Goal: Task Accomplishment & Management: Manage account settings

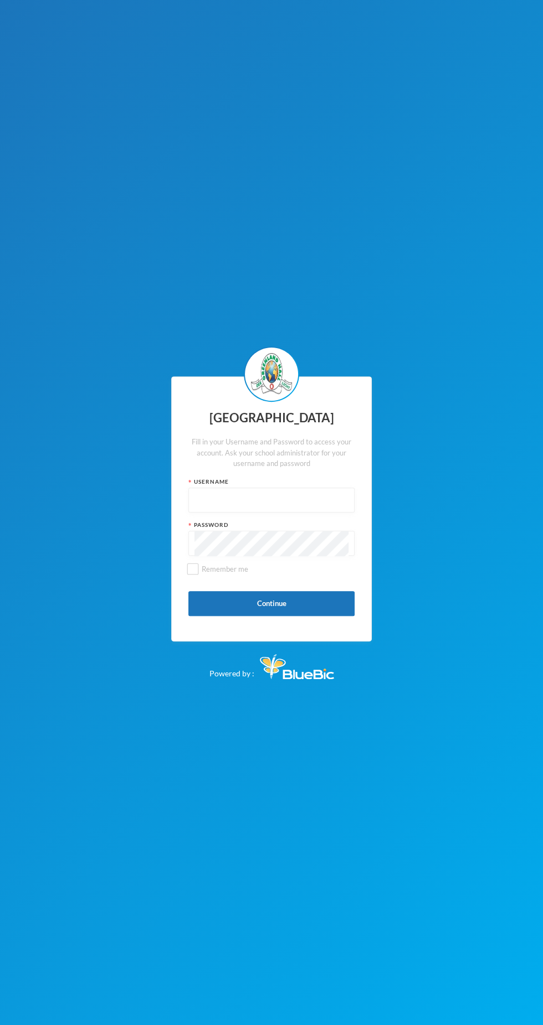
click at [230, 504] on input "text" at bounding box center [271, 500] width 154 height 25
type input "Glh25cs01"
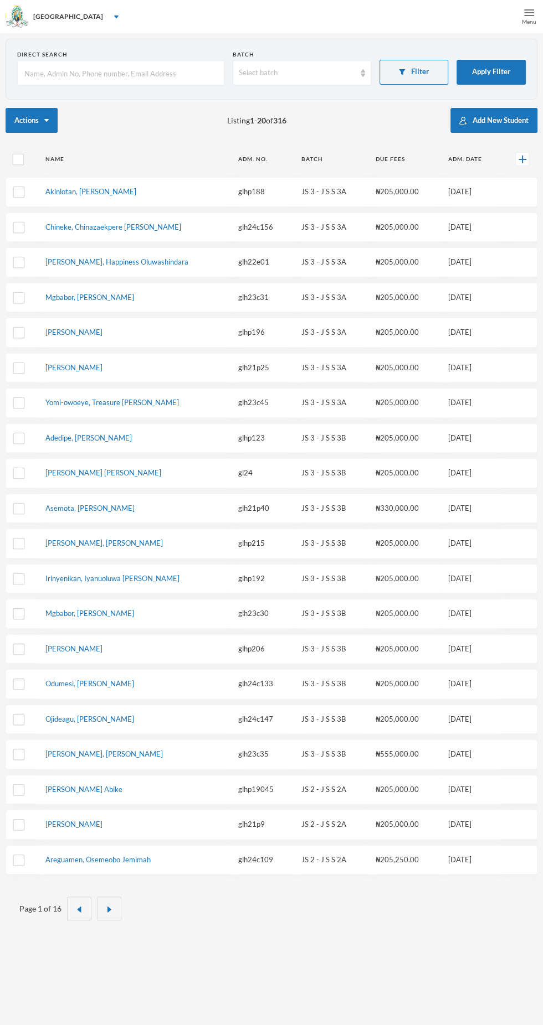
click at [527, 27] on div "Menu" at bounding box center [529, 16] width 28 height 33
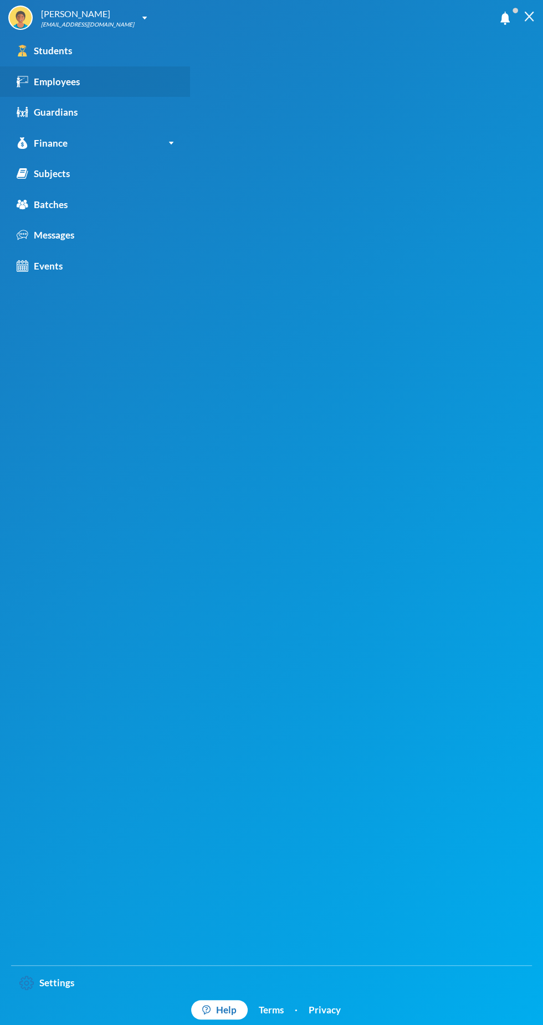
click at [92, 93] on link "Employees" at bounding box center [95, 81] width 190 height 31
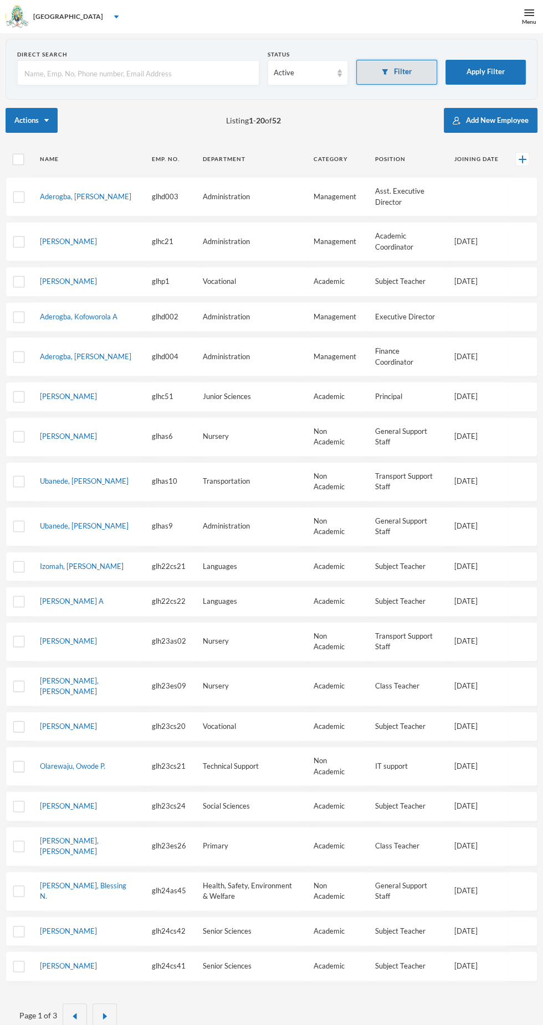
click at [416, 74] on button "Filter" at bounding box center [396, 72] width 81 height 25
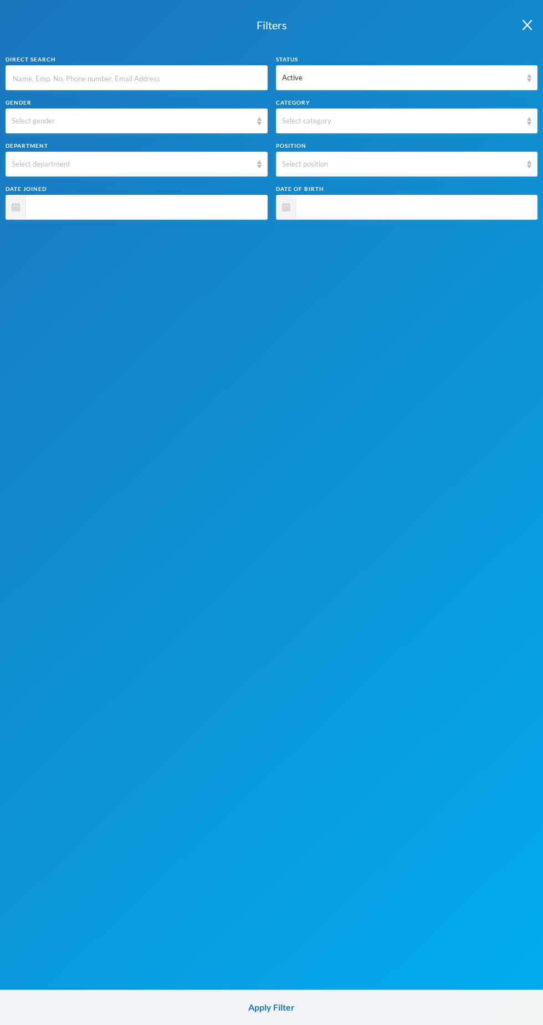
click at [194, 82] on input "text" at bounding box center [137, 78] width 250 height 25
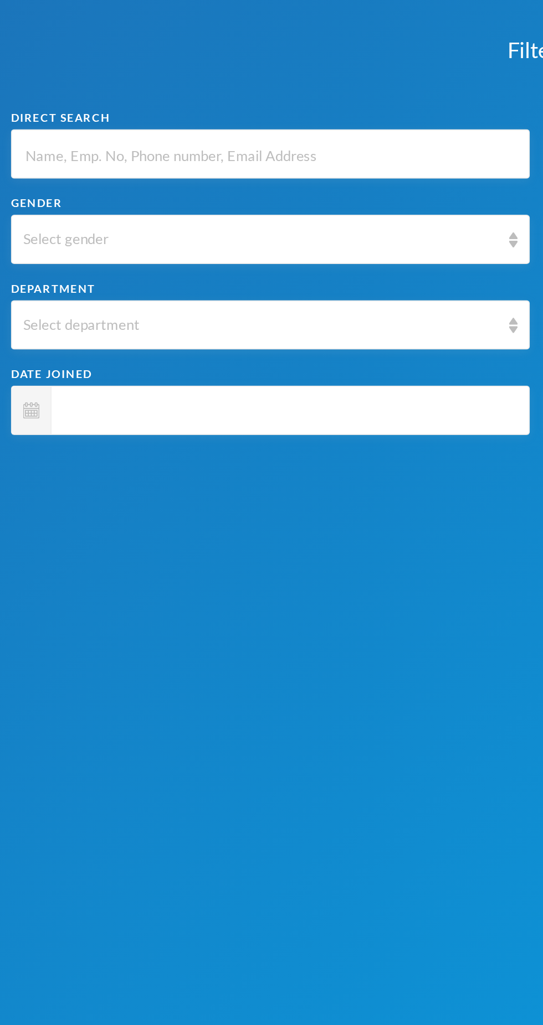
type input "A"
type input "Aw"
type input "Awo"
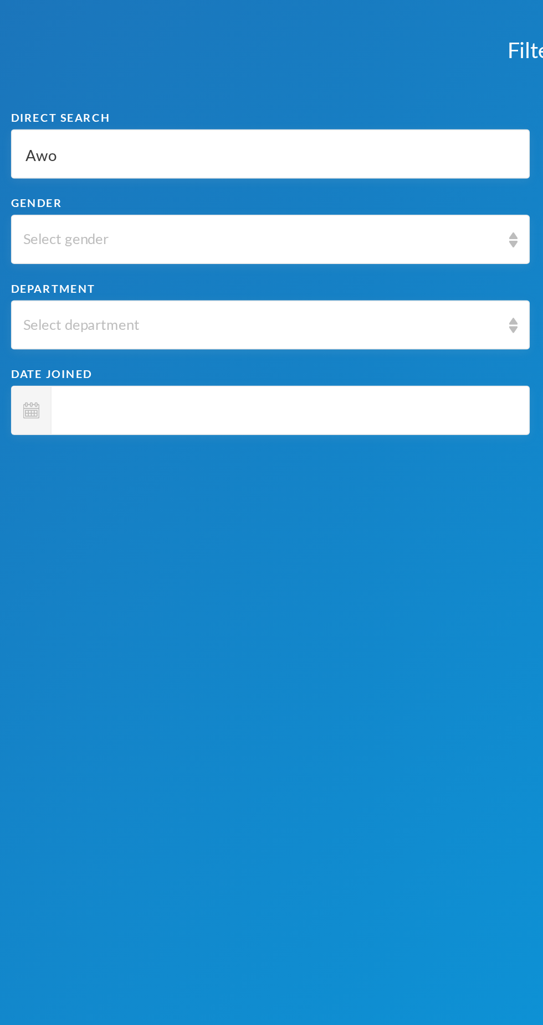
type input "Awo"
type input "Awon"
type input "Awo"
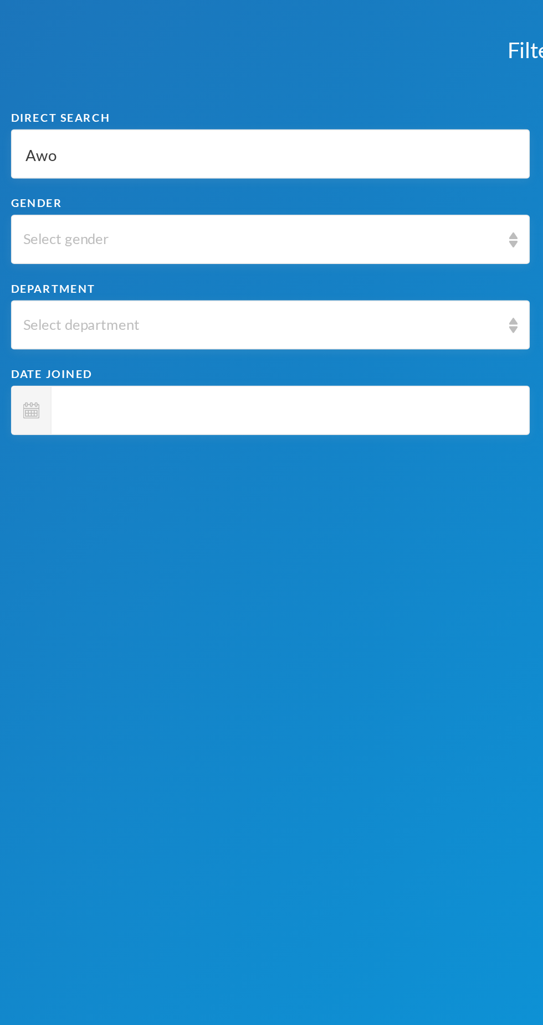
type input "Awob"
type input "Awoba"
type input "Awobaj"
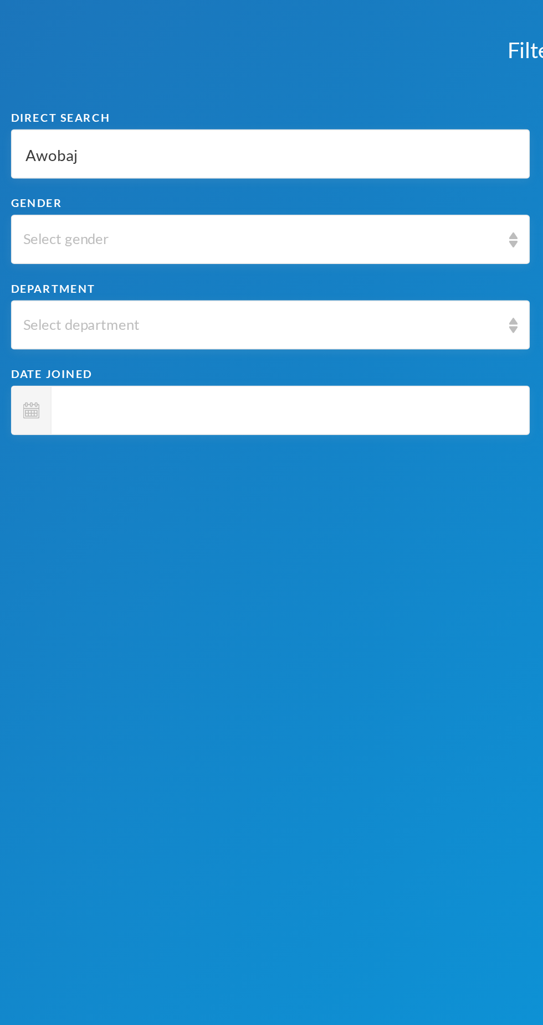
type input "Awobaj"
type input "Awobajo"
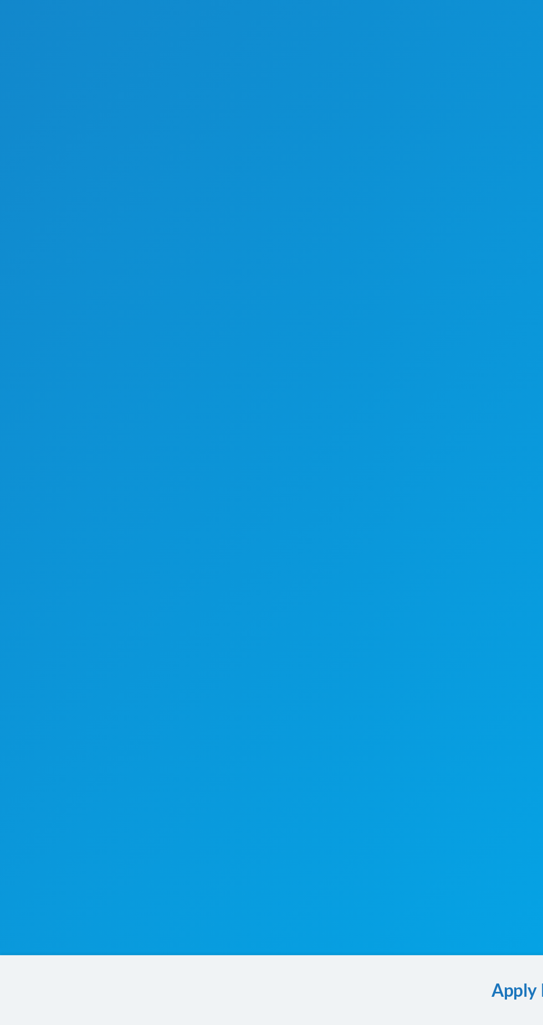
scroll to position [33, 0]
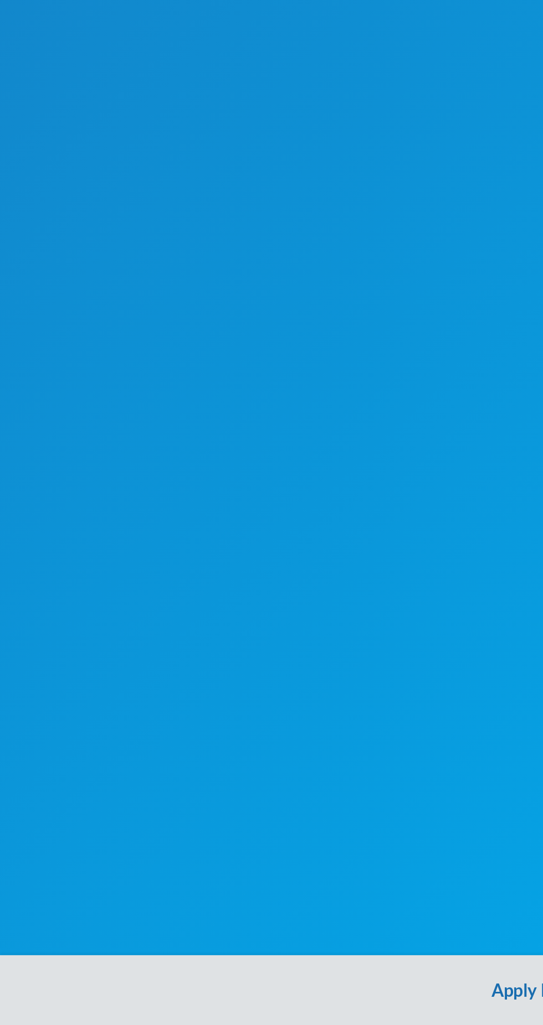
type input "Awobajo"
click at [256, 1007] on button "Apply Filter" at bounding box center [271, 1007] width 543 height 35
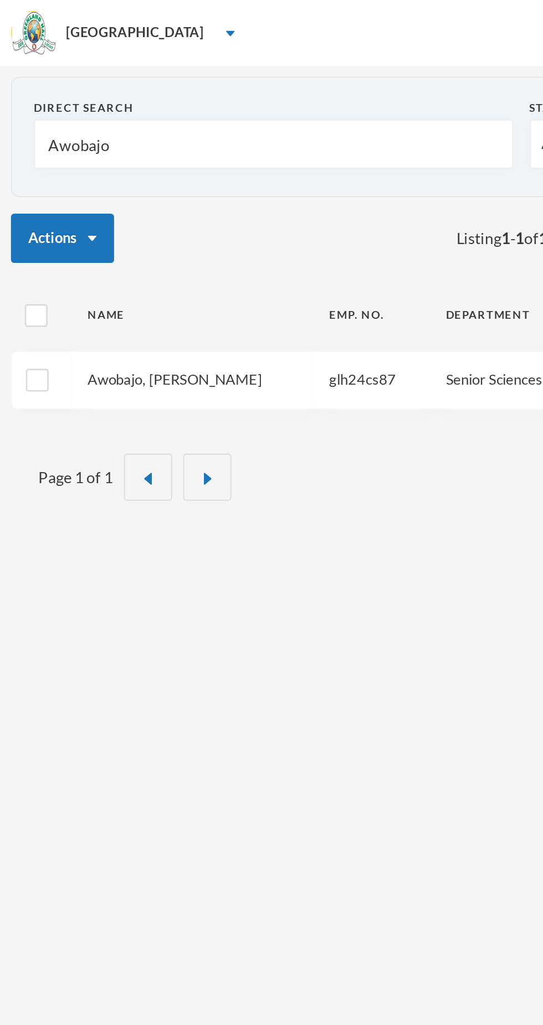
click at [76, 195] on link "Awobajo, [PERSON_NAME]" at bounding box center [88, 191] width 88 height 9
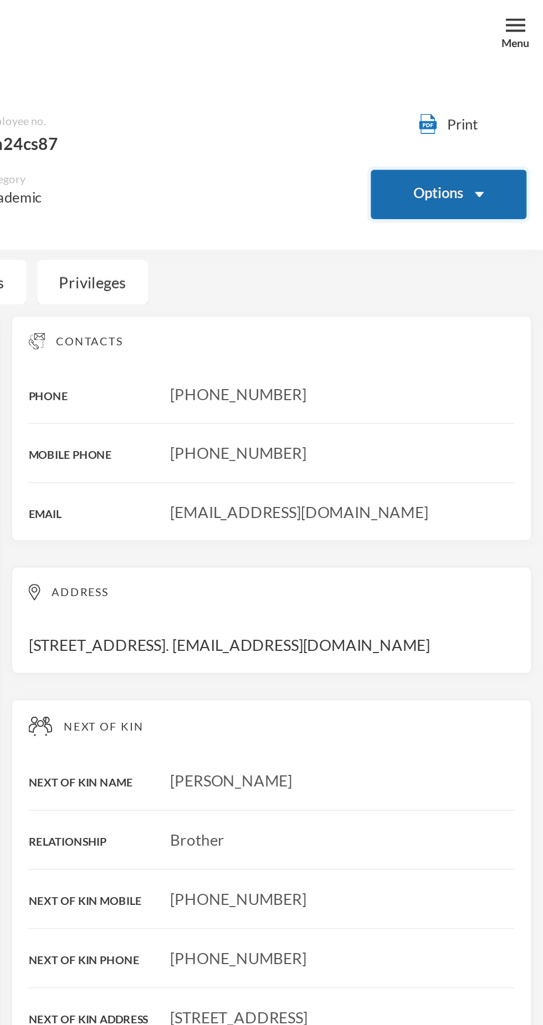
click at [510, 97] on img "button" at bounding box center [510, 98] width 4 height 3
click at [518, 96] on button "Options" at bounding box center [495, 98] width 79 height 25
click at [494, 97] on button "Options" at bounding box center [495, 98] width 79 height 25
click at [484, 100] on button "Options" at bounding box center [495, 98] width 79 height 25
click at [505, 98] on button "Options" at bounding box center [495, 98] width 79 height 25
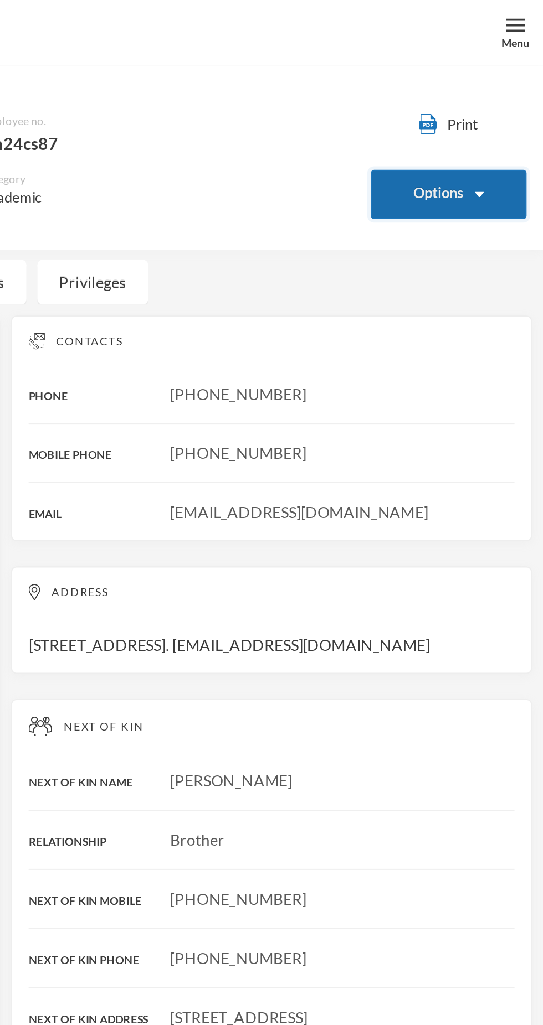
click at [508, 102] on button "Options" at bounding box center [495, 98] width 79 height 25
click at [504, 61] on button "Print" at bounding box center [495, 63] width 79 height 12
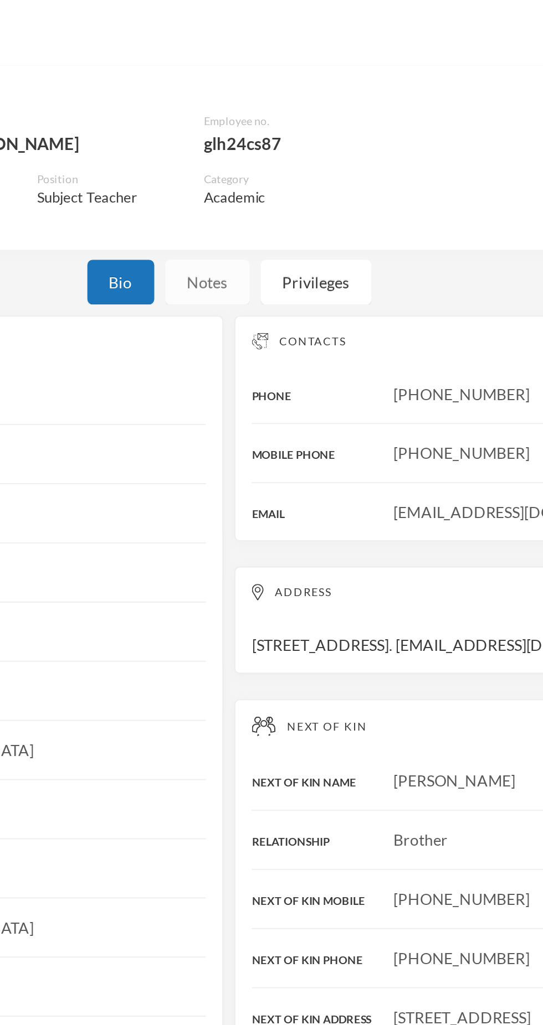
click at [274, 137] on div "Notes" at bounding box center [260, 142] width 43 height 23
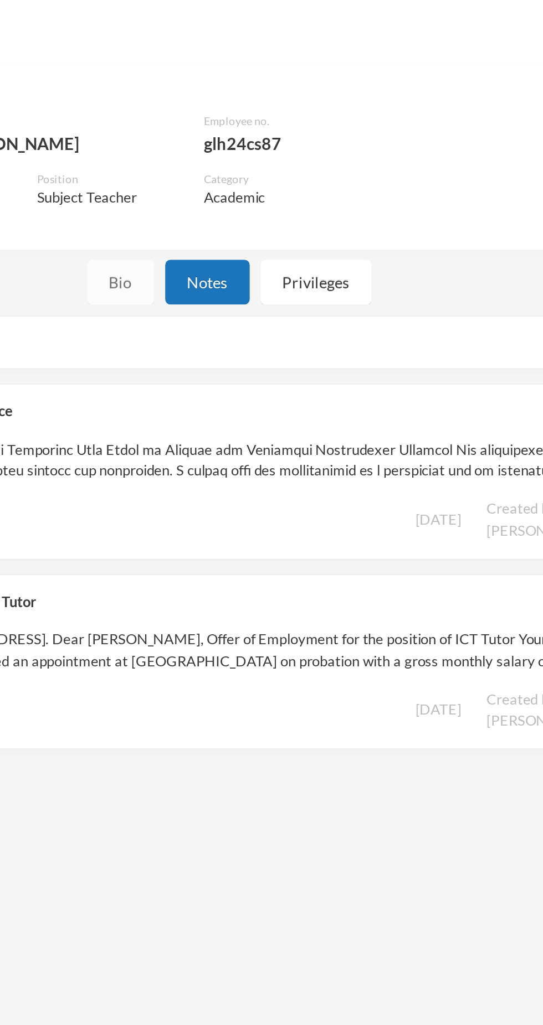
click at [222, 153] on div "Bio" at bounding box center [217, 142] width 34 height 23
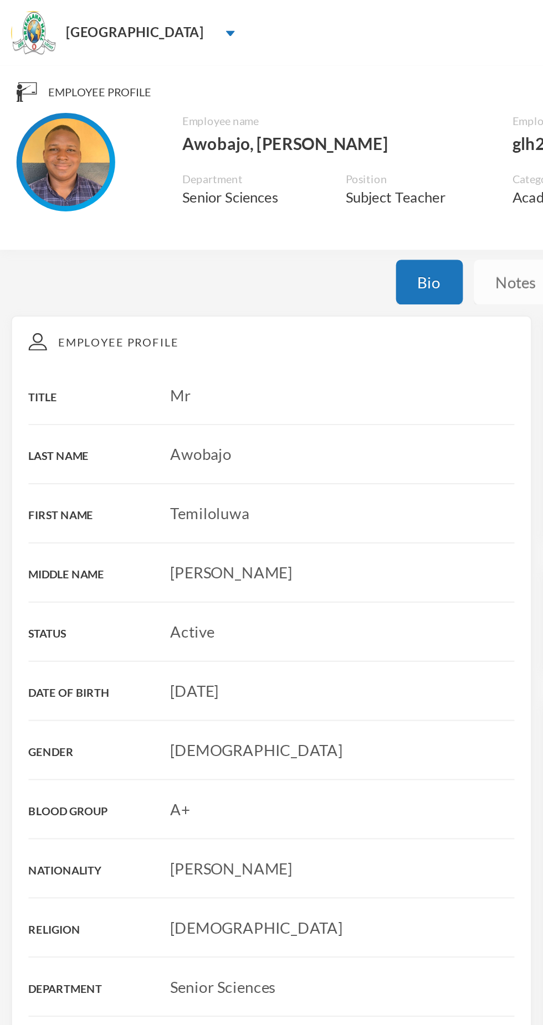
click at [253, 140] on div "Notes" at bounding box center [260, 142] width 43 height 23
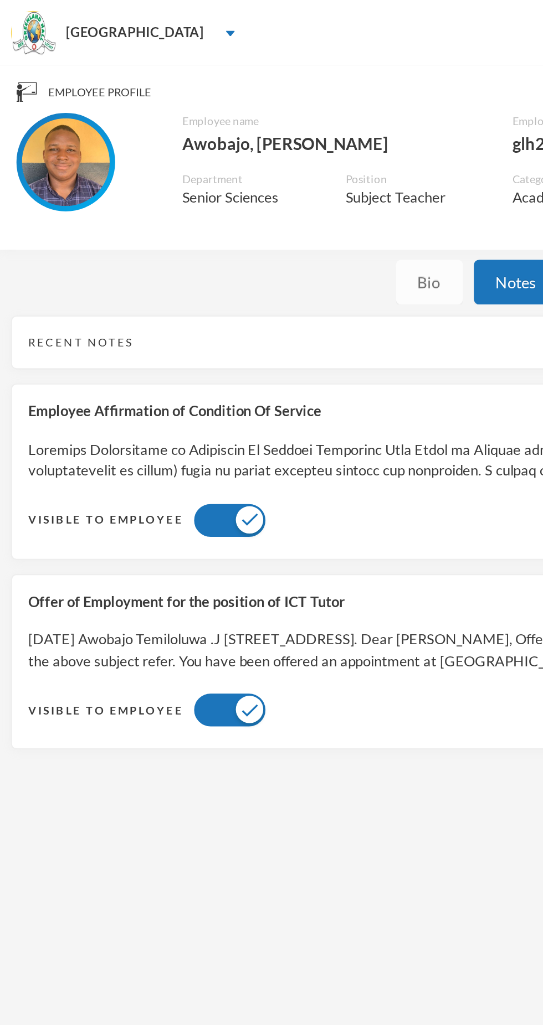
click at [220, 143] on div "Bio" at bounding box center [217, 142] width 34 height 23
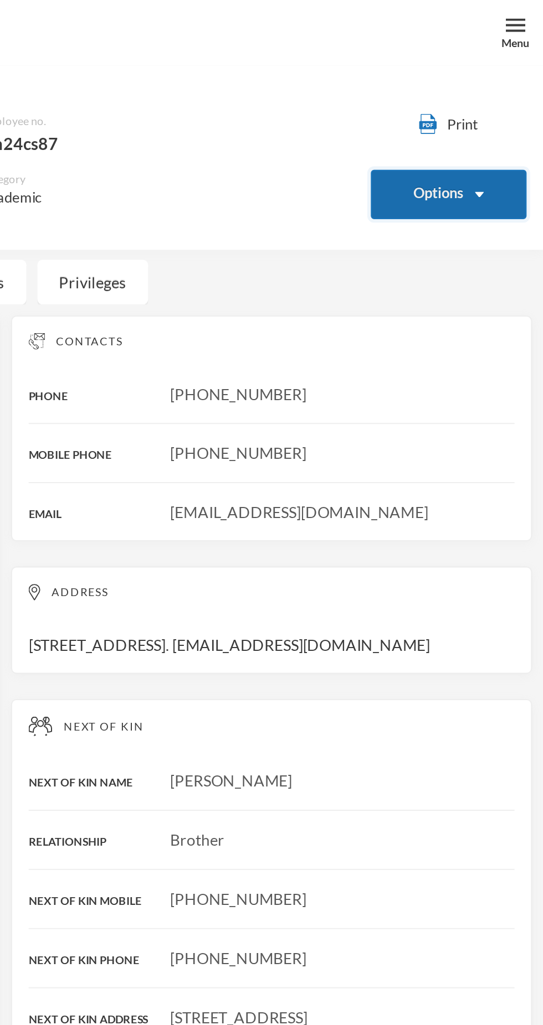
click at [510, 97] on img "button" at bounding box center [510, 98] width 4 height 3
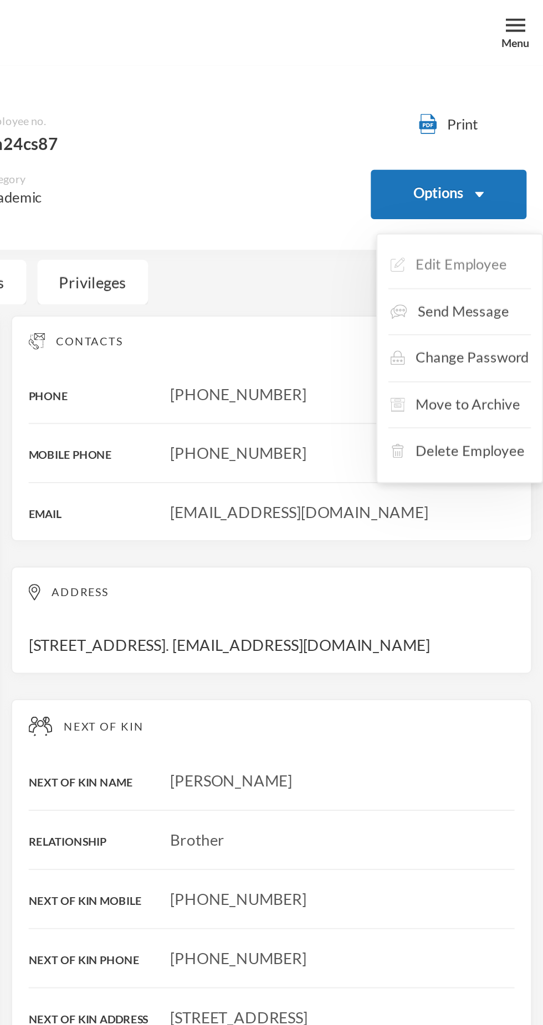
click at [522, 132] on button "Edit Employee" at bounding box center [495, 134] width 61 height 20
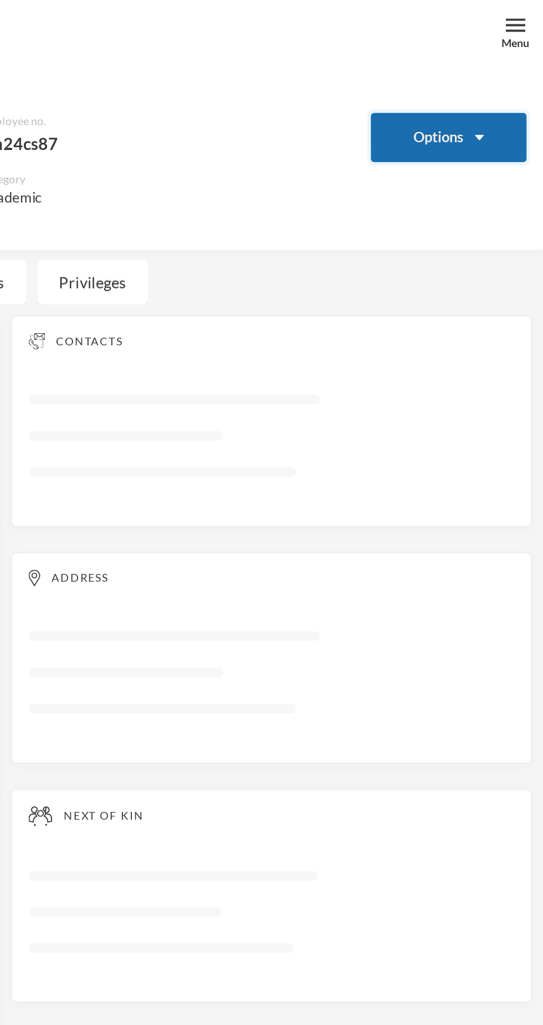
click at [501, 79] on button "Options" at bounding box center [495, 69] width 79 height 25
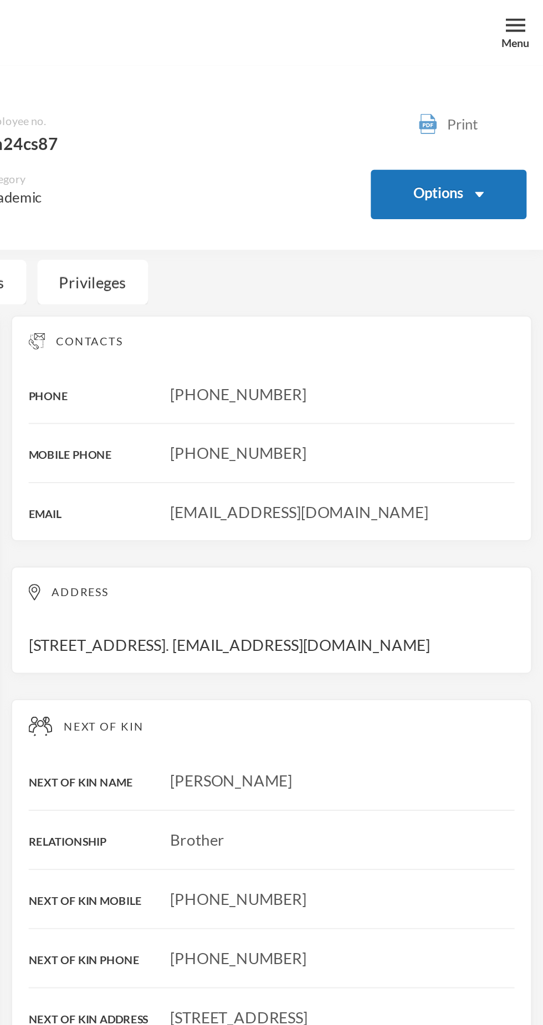
click at [514, 65] on button "Print" at bounding box center [495, 63] width 79 height 12
click at [497, 100] on button "Options" at bounding box center [495, 98] width 79 height 25
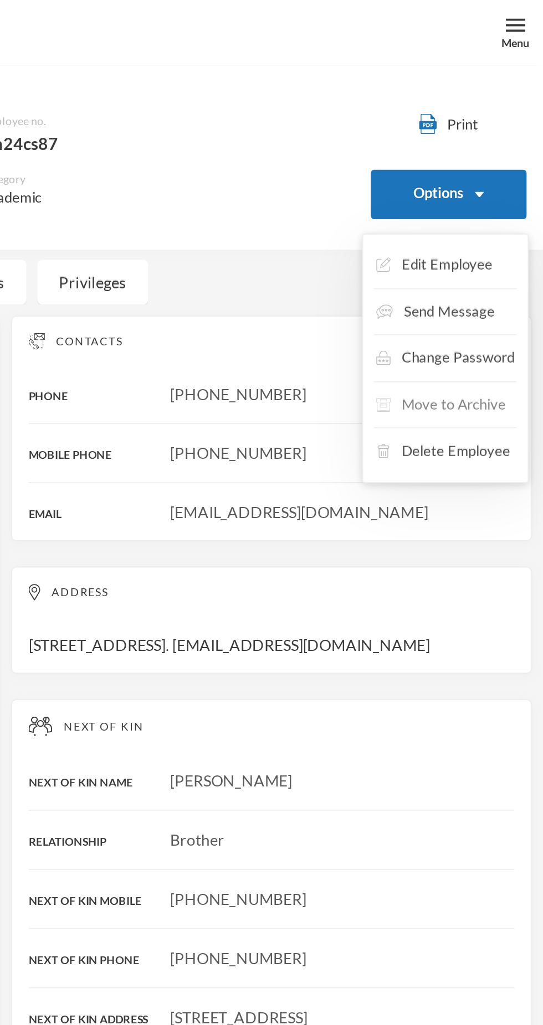
click at [517, 205] on button "Move to Archive" at bounding box center [491, 205] width 68 height 20
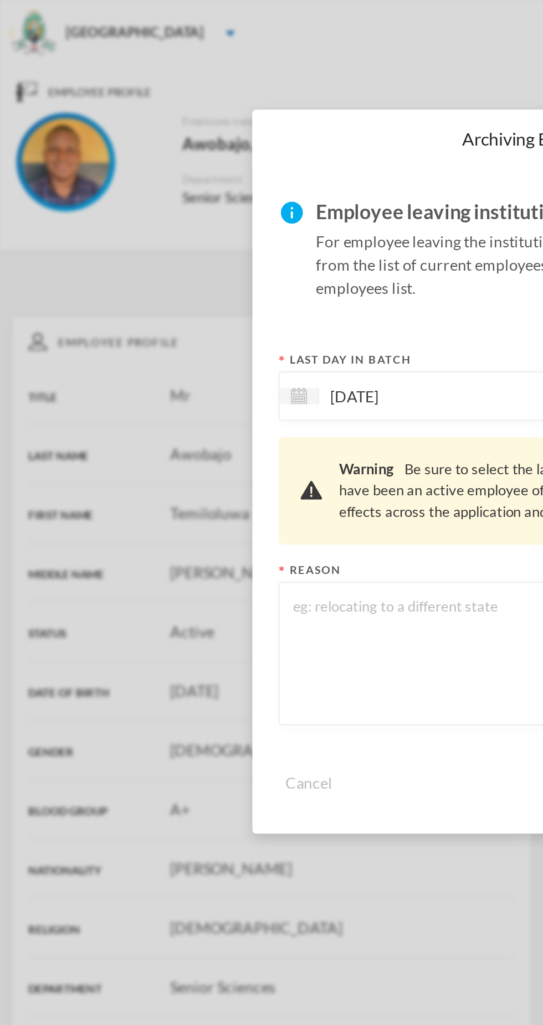
click at [206, 339] on textarea at bounding box center [271, 330] width 249 height 60
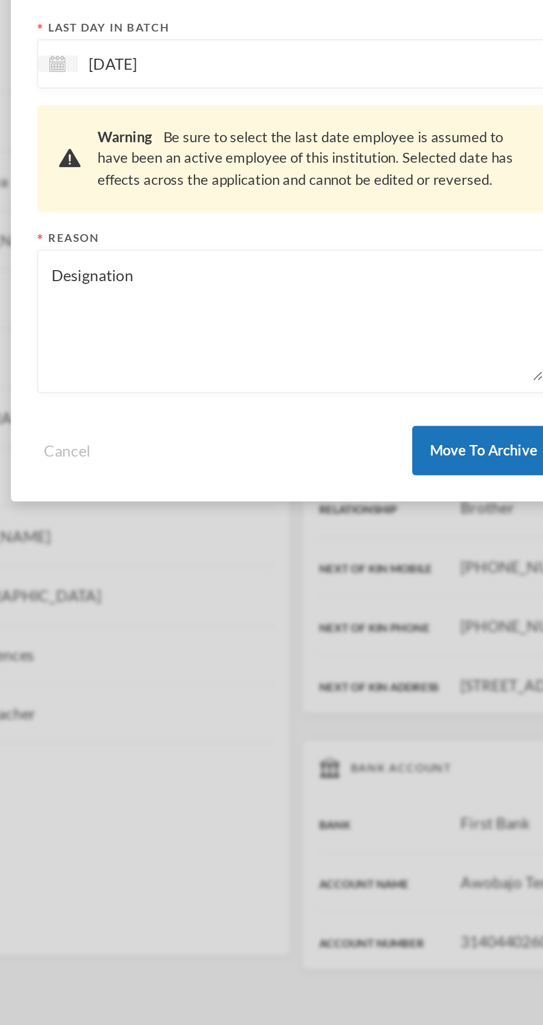
click at [159, 310] on textarea "Designation" at bounding box center [271, 330] width 249 height 60
click at [150, 308] on textarea "Designation" at bounding box center [271, 330] width 249 height 60
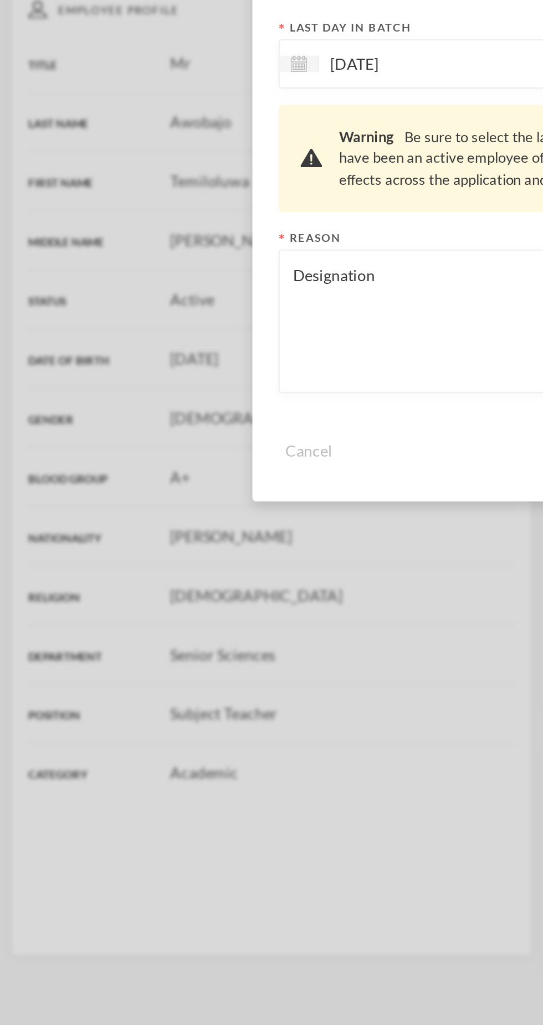
click at [151, 307] on textarea "Designation" at bounding box center [271, 330] width 249 height 60
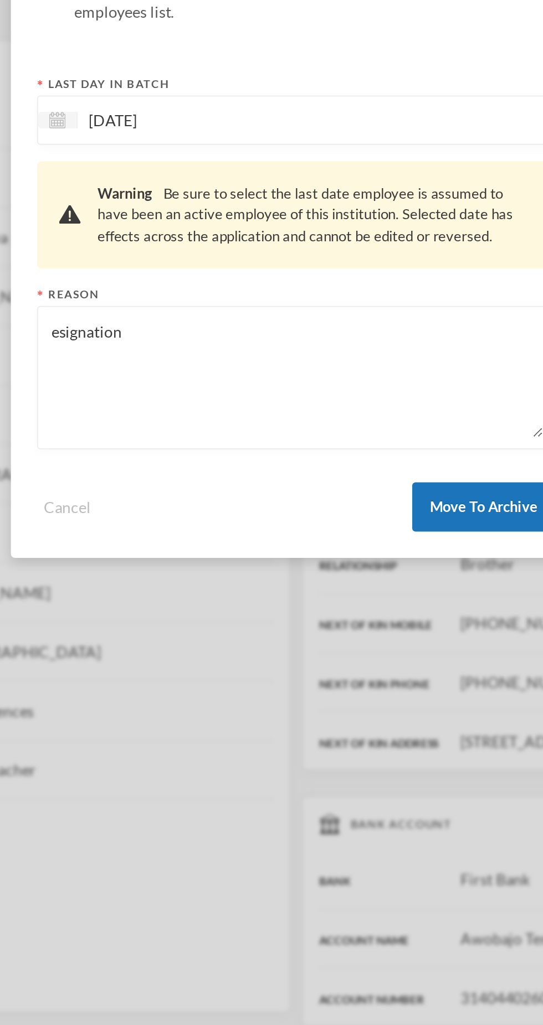
click at [148, 308] on textarea "esignation" at bounding box center [271, 330] width 249 height 60
type textarea "Resignation"
click at [247, 194] on input "[DATE]" at bounding box center [207, 200] width 93 height 13
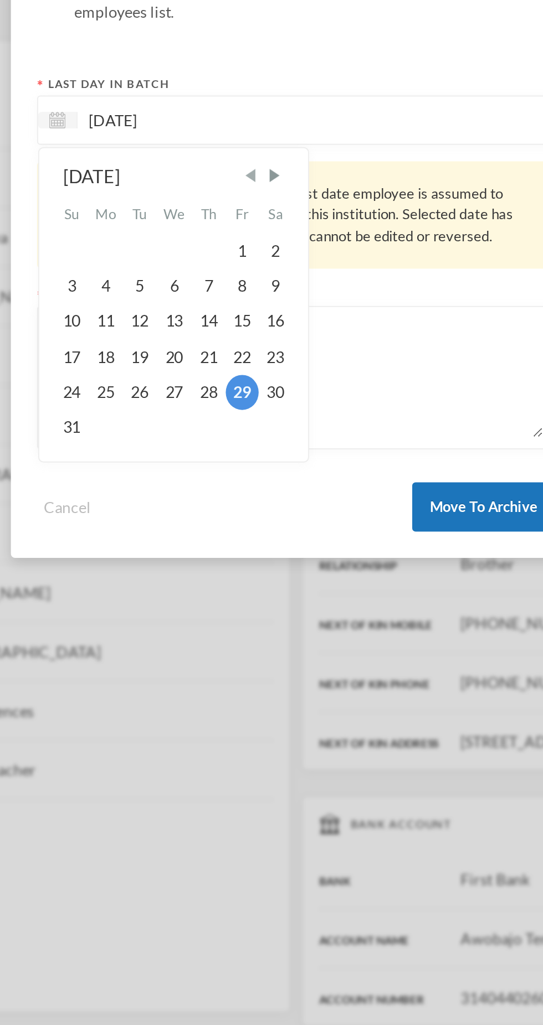
click at [246, 228] on span "Previous Month" at bounding box center [249, 228] width 10 height 10
click at [251, 229] on span "Previous Month" at bounding box center [249, 228] width 10 height 10
click at [247, 227] on span "Previous Month" at bounding box center [249, 228] width 10 height 10
click at [250, 228] on span "Previous Month" at bounding box center [249, 228] width 10 height 10
click at [247, 226] on span "Previous Month" at bounding box center [249, 228] width 10 height 10
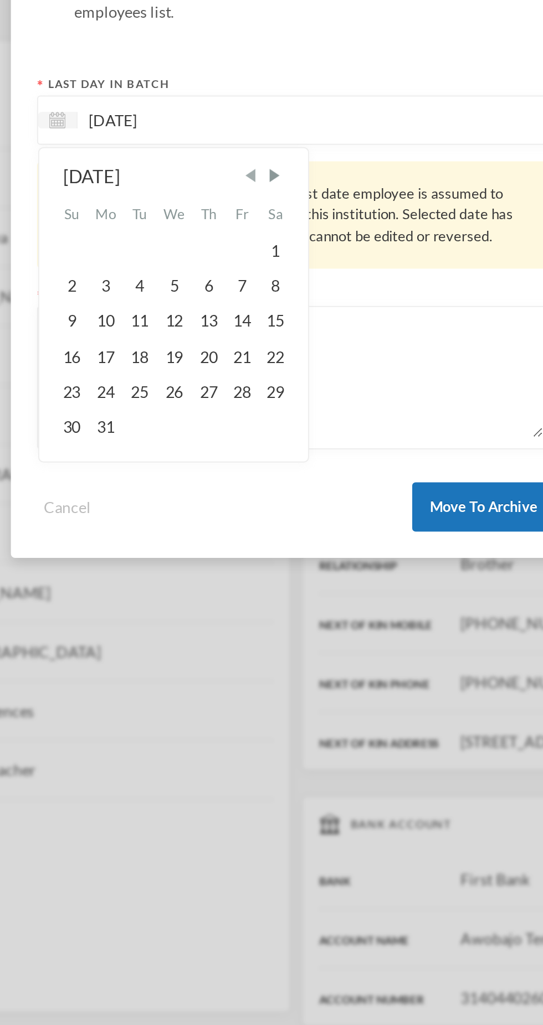
click at [247, 231] on span "Previous Month" at bounding box center [249, 228] width 10 height 10
click at [247, 344] on div "28" at bounding box center [244, 338] width 17 height 18
type input "[DATE]"
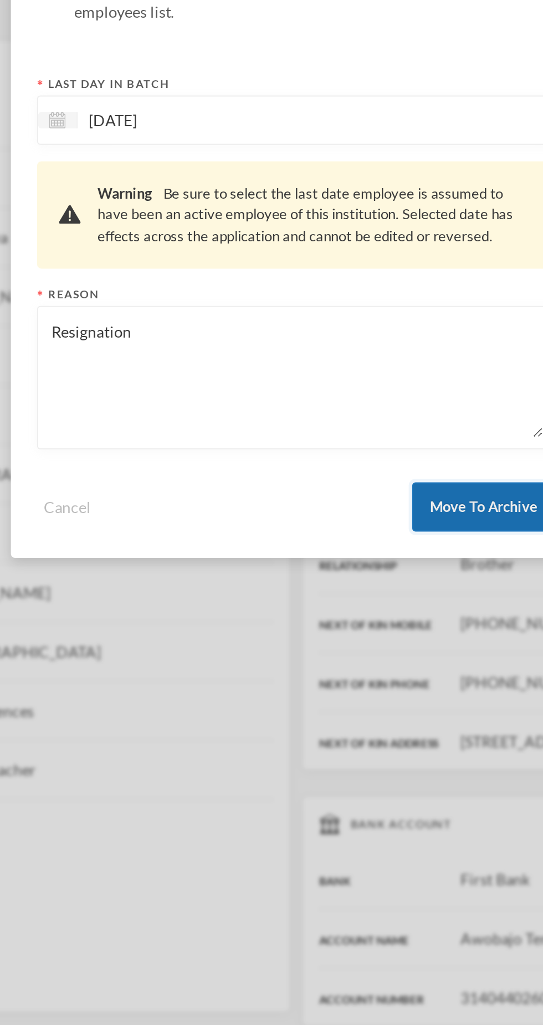
click at [365, 399] on button "Move To Archive" at bounding box center [366, 395] width 72 height 25
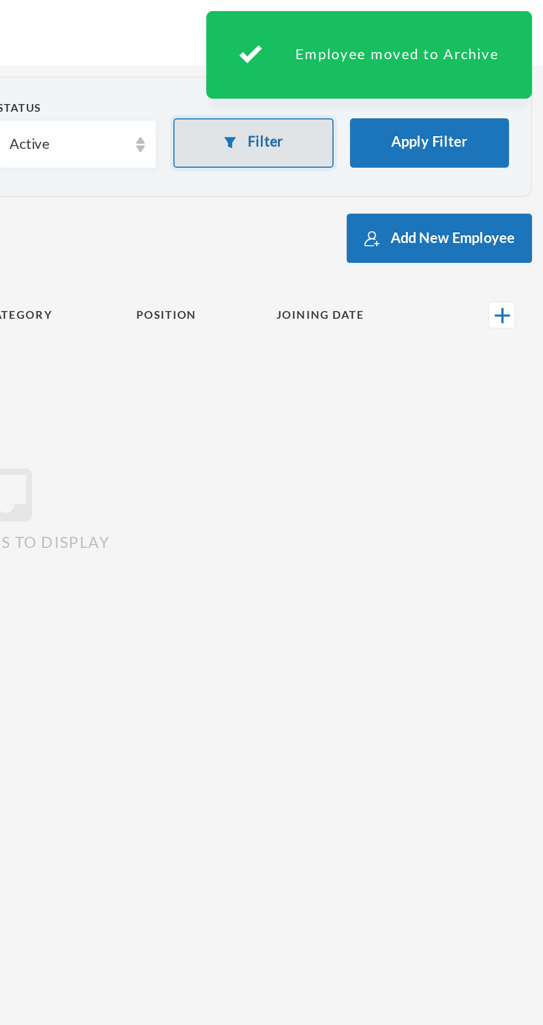
click at [417, 78] on button "Filter" at bounding box center [396, 72] width 81 height 25
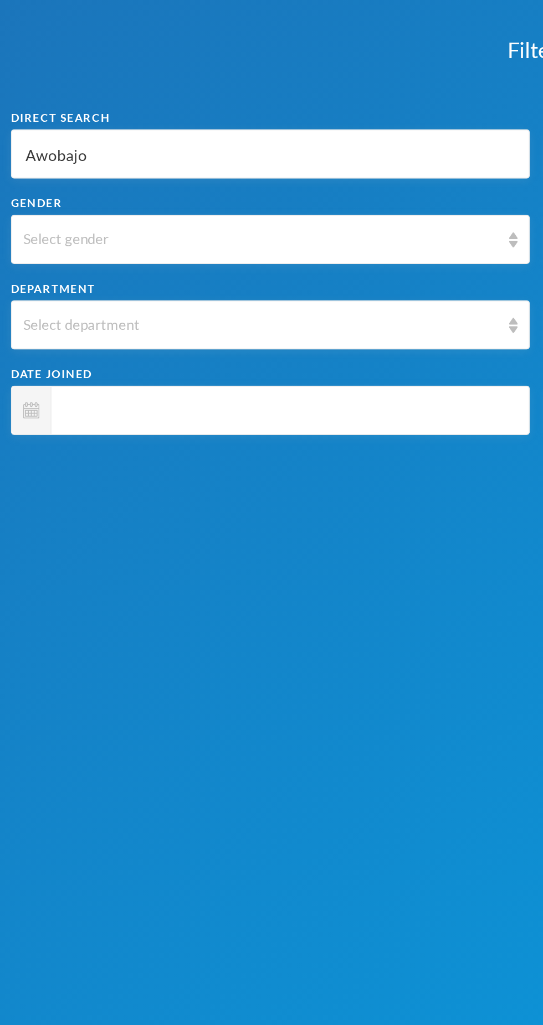
click at [137, 80] on input "Awobajo" at bounding box center [137, 78] width 250 height 25
type input "Awobaj"
type input "Awoba"
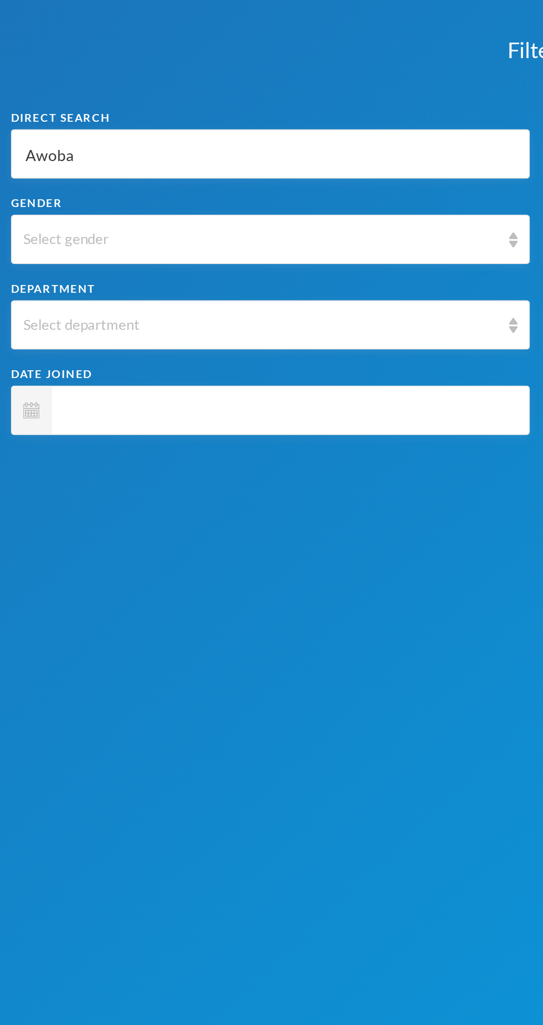
type input "Awob"
type input "Awo"
type input "Aw"
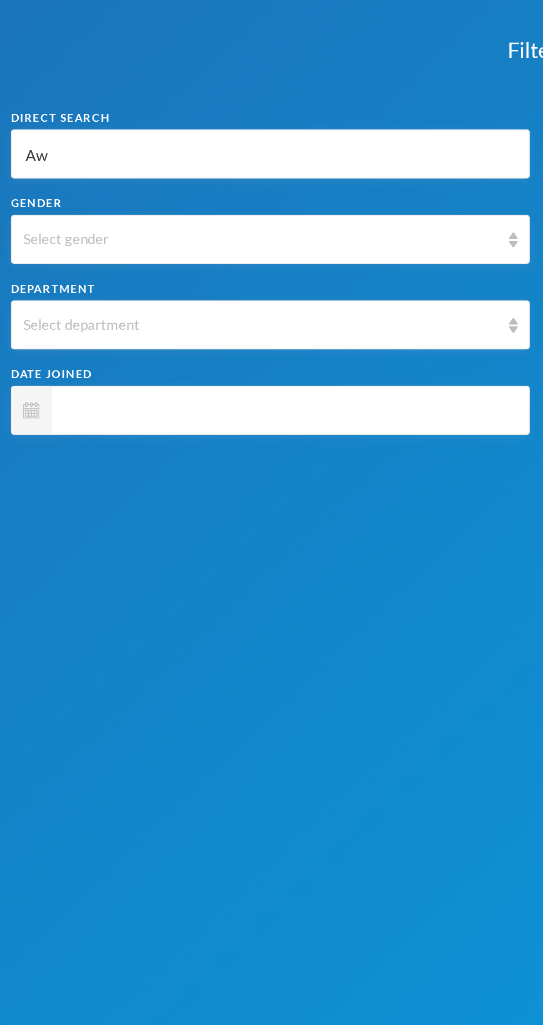
type input "Aw"
type input "A"
type input "P"
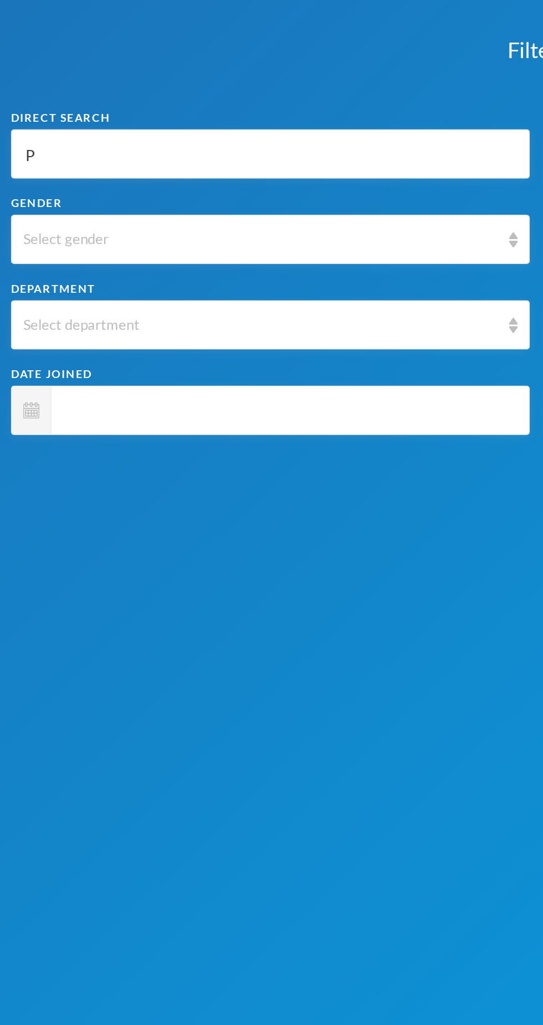
type input "Pr"
type input "Pro"
type input "Pros"
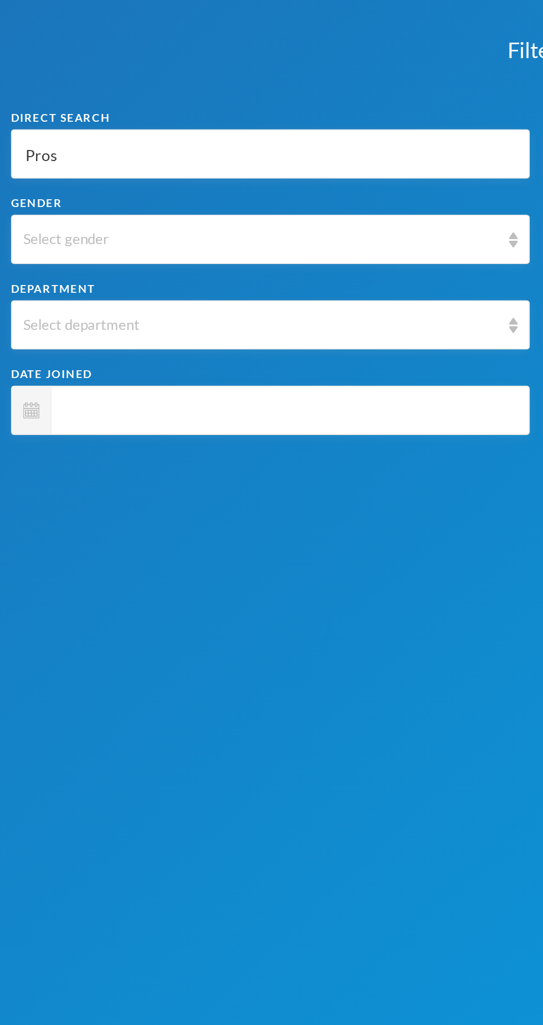
type input "Pros"
type input "Prosp"
type input "Prospe"
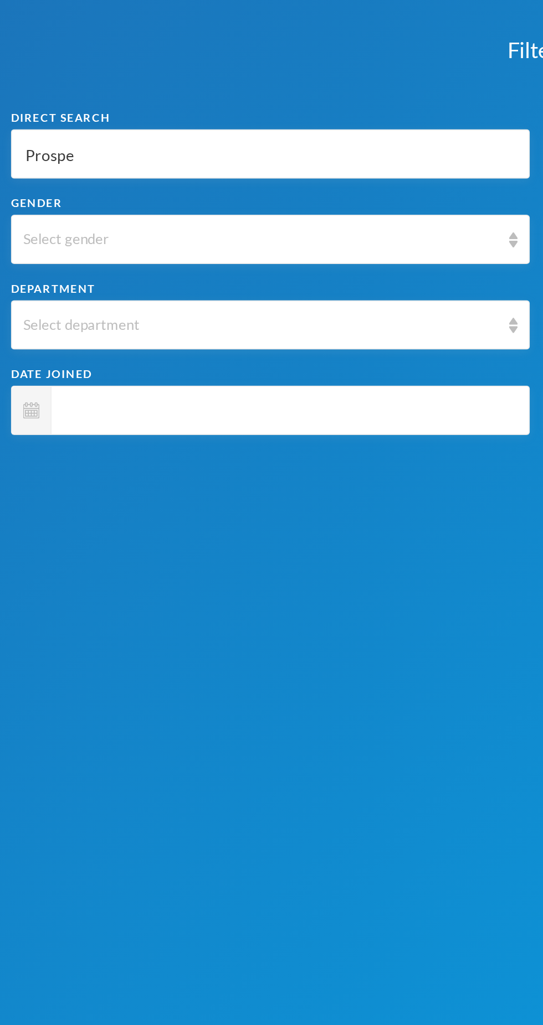
type input "Prosper"
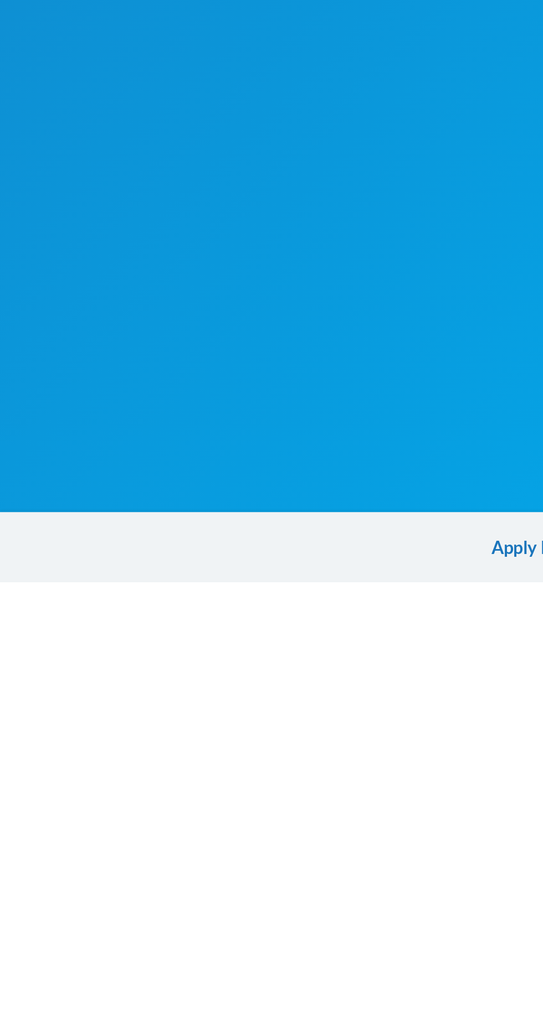
scroll to position [33, 0]
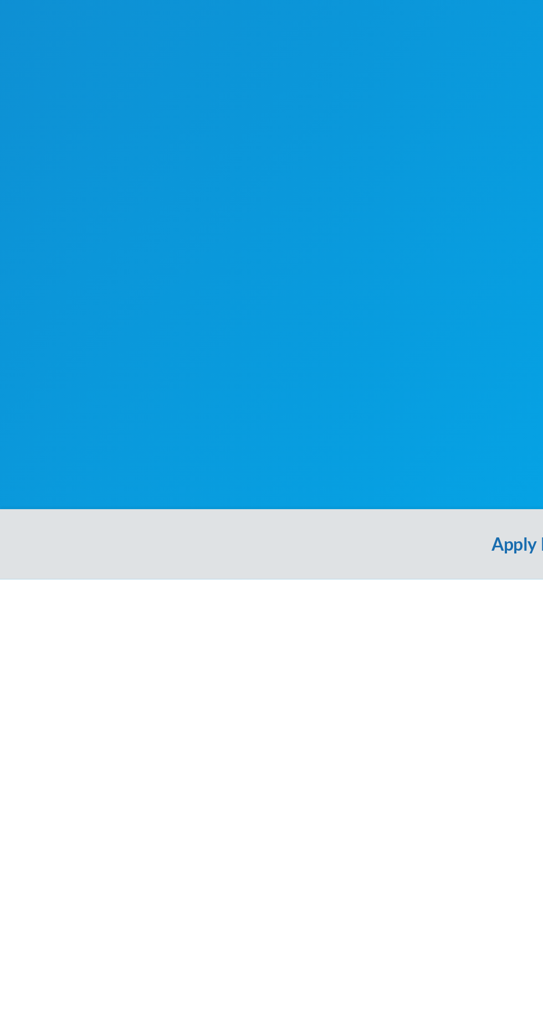
type input "Prosper"
click at [259, 1013] on button "Apply Filter" at bounding box center [271, 1007] width 543 height 35
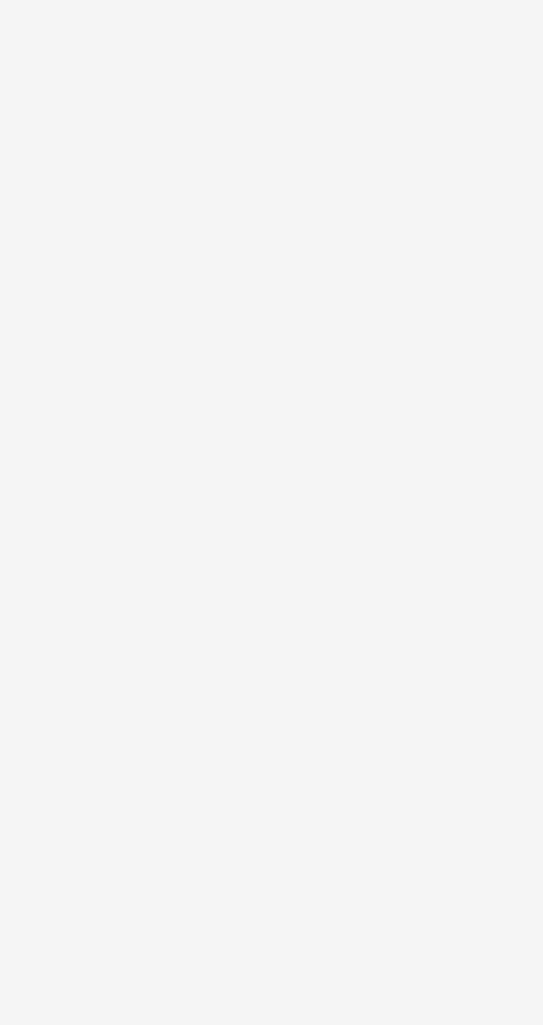
scroll to position [0, 0]
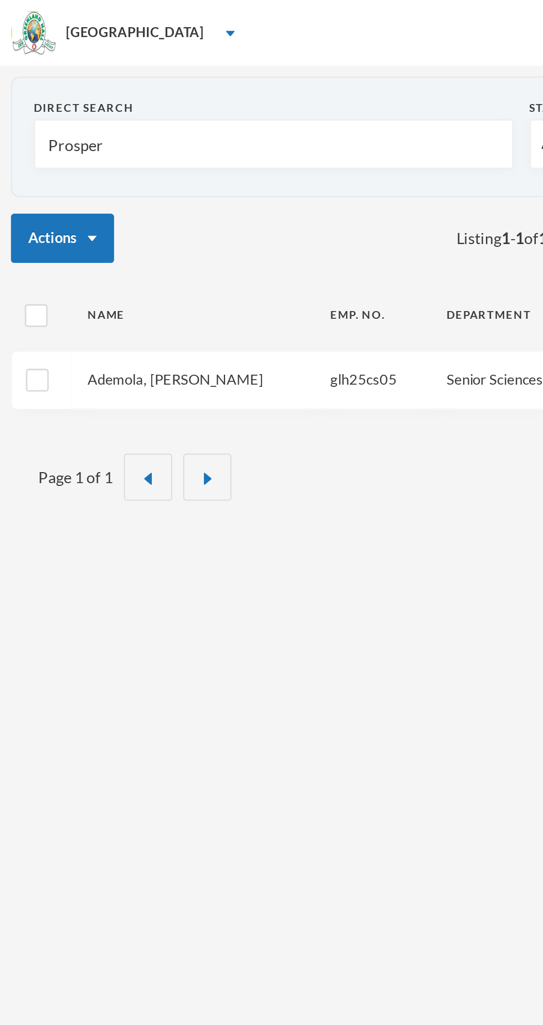
click at [99, 194] on link "Ademola, [PERSON_NAME]" at bounding box center [88, 191] width 89 height 9
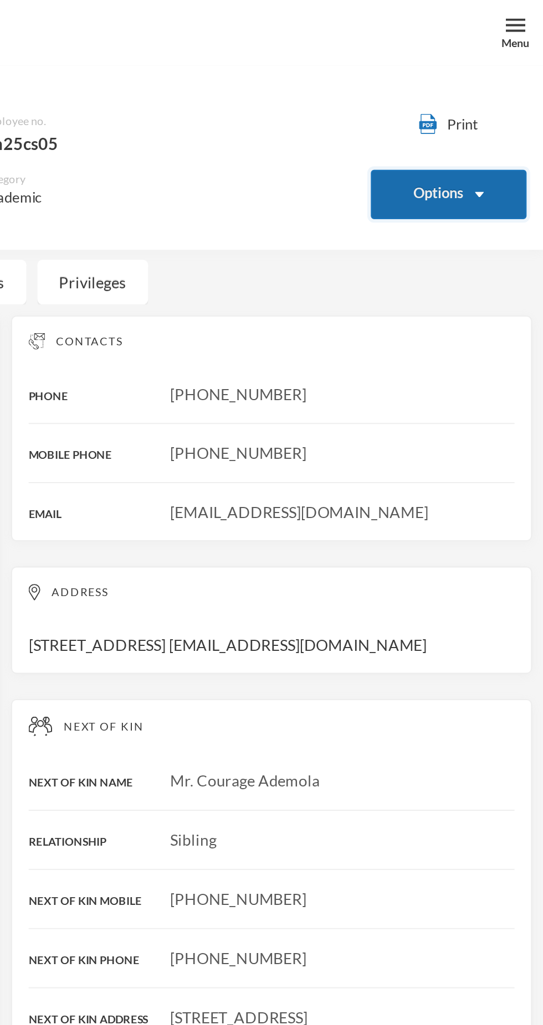
click at [496, 95] on button "Options" at bounding box center [495, 98] width 79 height 25
click at [497, 106] on button "Options" at bounding box center [495, 98] width 79 height 25
click at [504, 96] on button "Options" at bounding box center [495, 98] width 79 height 25
click at [481, 101] on button "Options" at bounding box center [495, 98] width 79 height 25
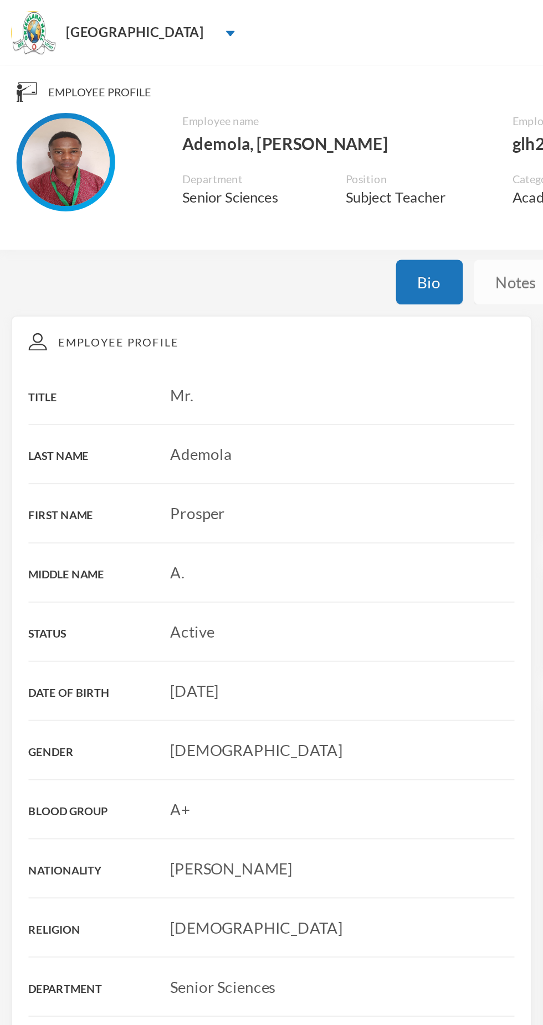
click at [253, 140] on div "Notes" at bounding box center [260, 142] width 43 height 23
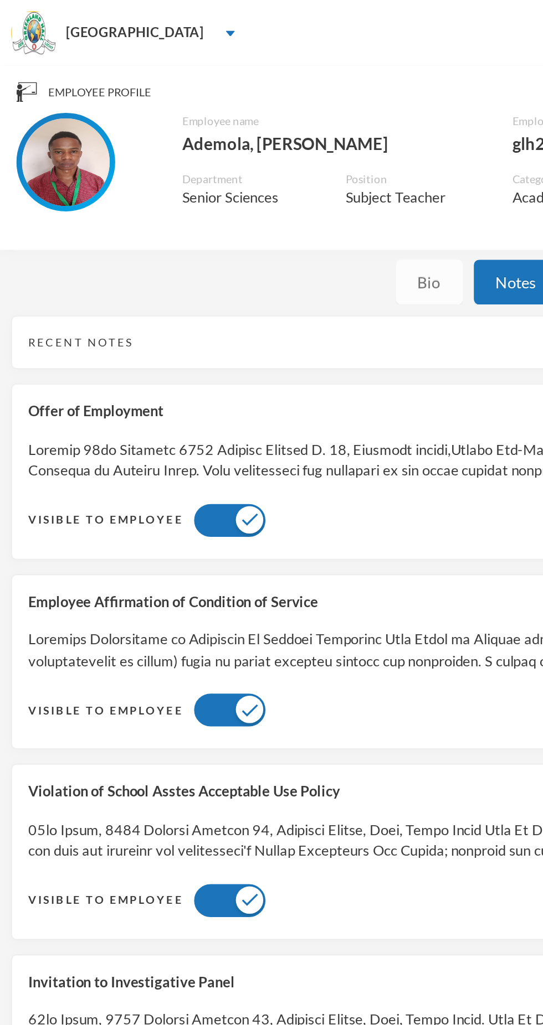
click at [220, 142] on div "Bio" at bounding box center [217, 142] width 34 height 23
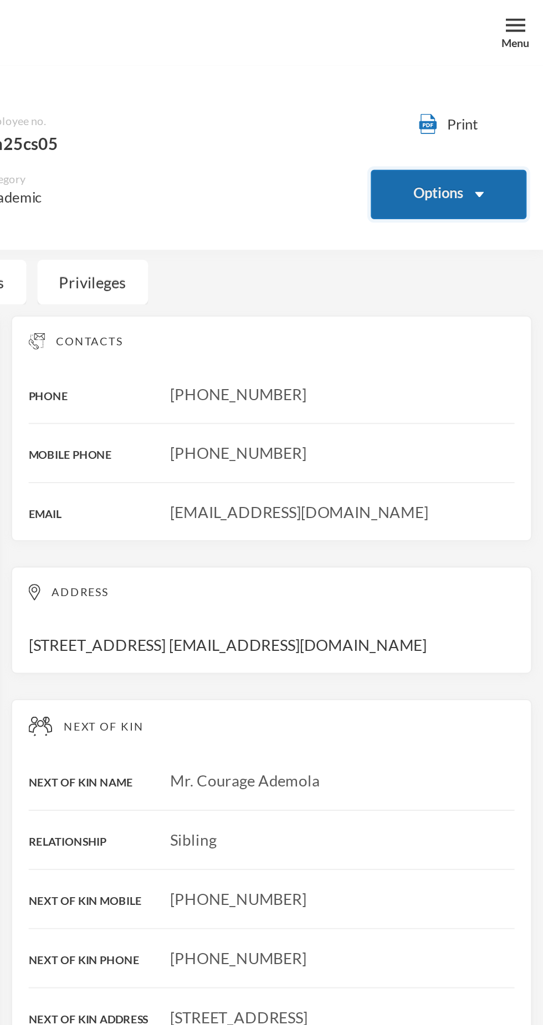
click at [492, 102] on button "Options" at bounding box center [495, 98] width 79 height 25
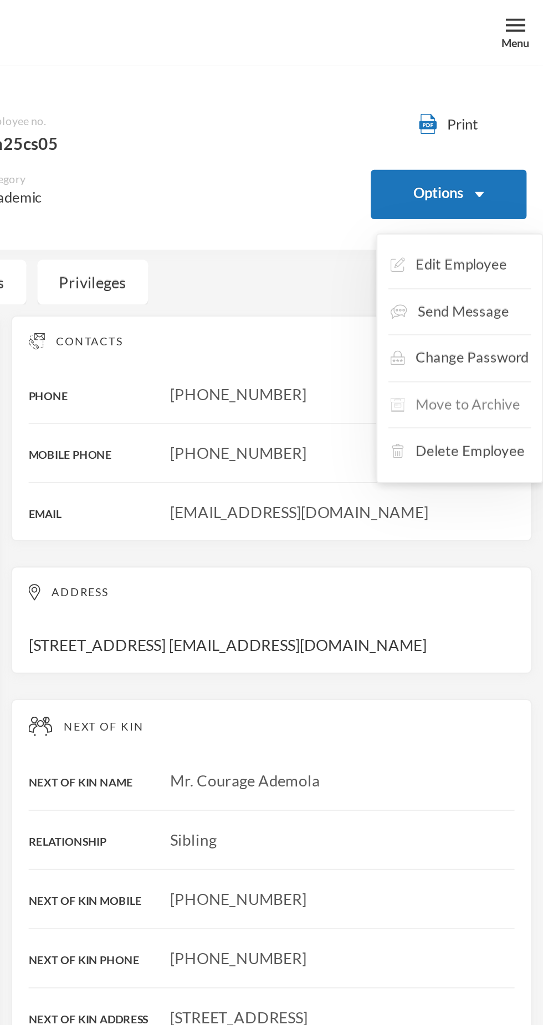
click at [507, 203] on button "Move to Archive" at bounding box center [499, 205] width 68 height 20
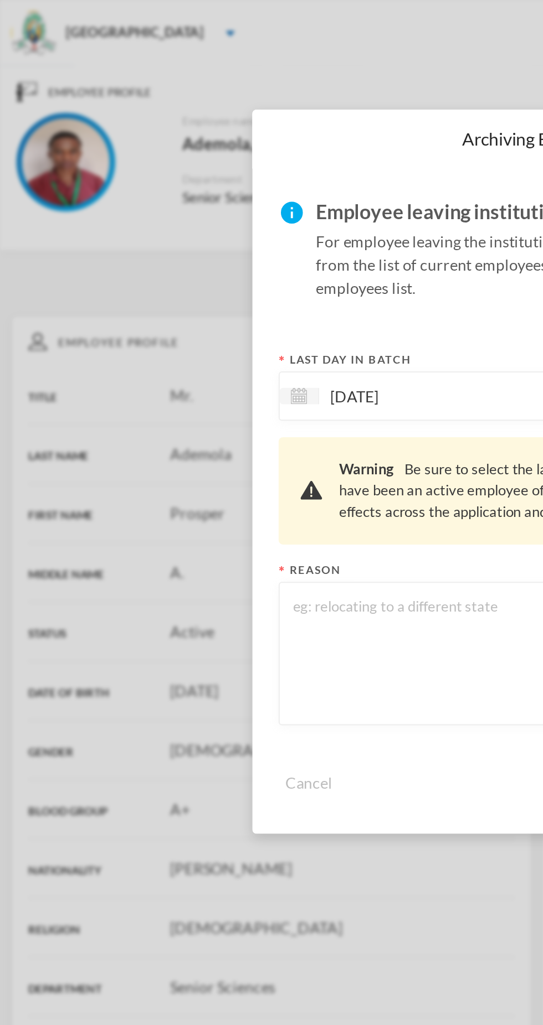
click at [228, 342] on textarea at bounding box center [271, 330] width 249 height 60
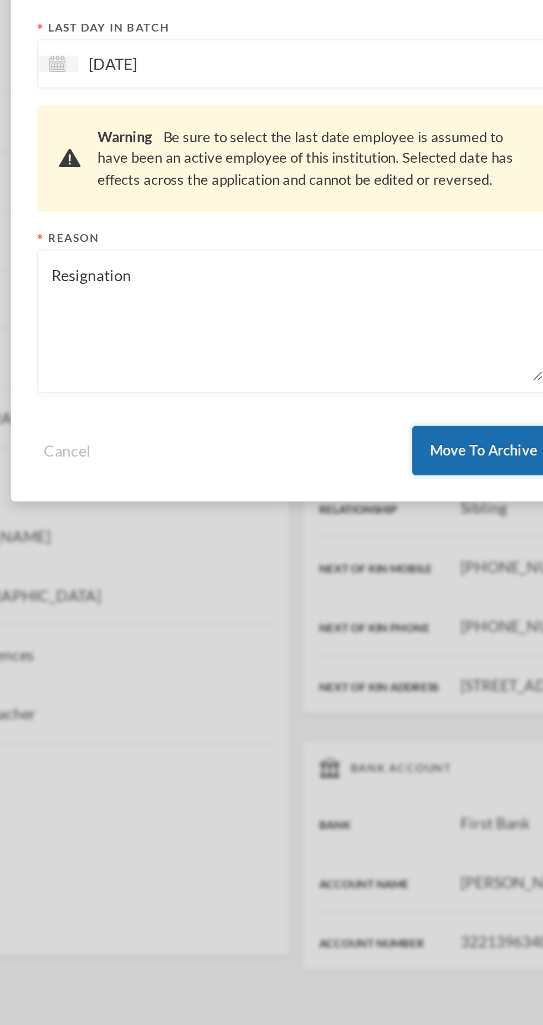
type textarea "Resignation"
click at [367, 395] on button "Move To Archive" at bounding box center [366, 395] width 72 height 25
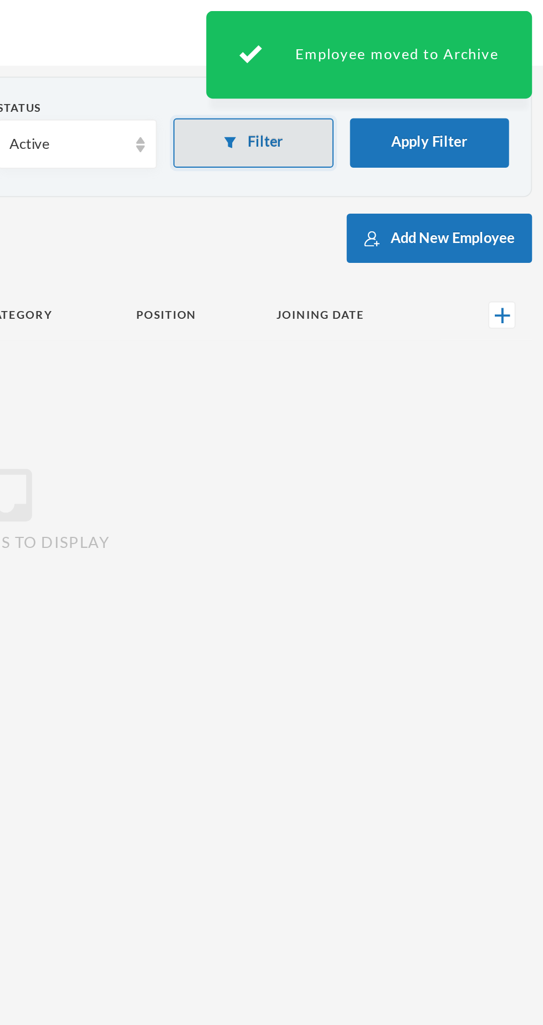
click at [423, 76] on button "Filter" at bounding box center [396, 72] width 81 height 25
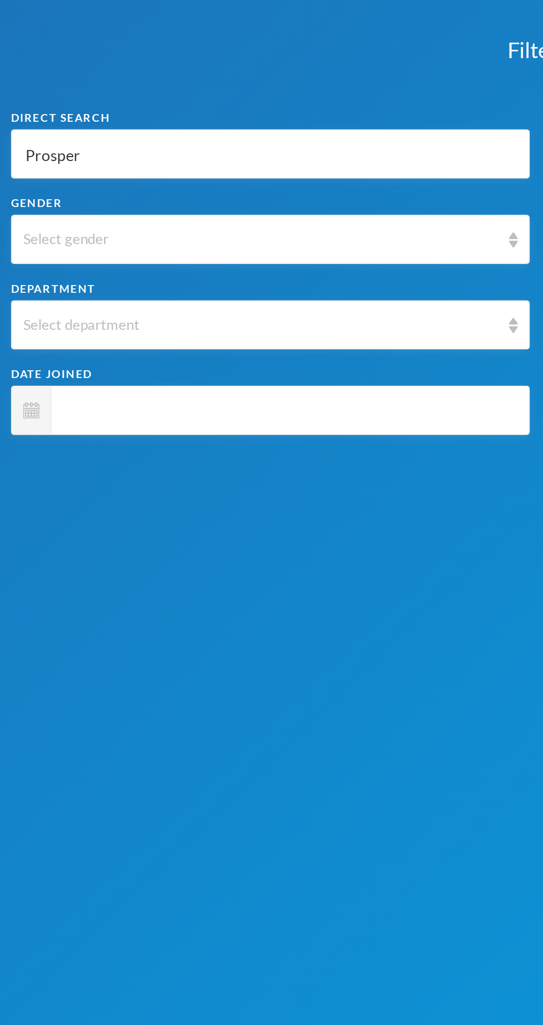
click at [121, 81] on input "Prosper" at bounding box center [137, 78] width 250 height 25
type input "Prospe"
type input "Prosp"
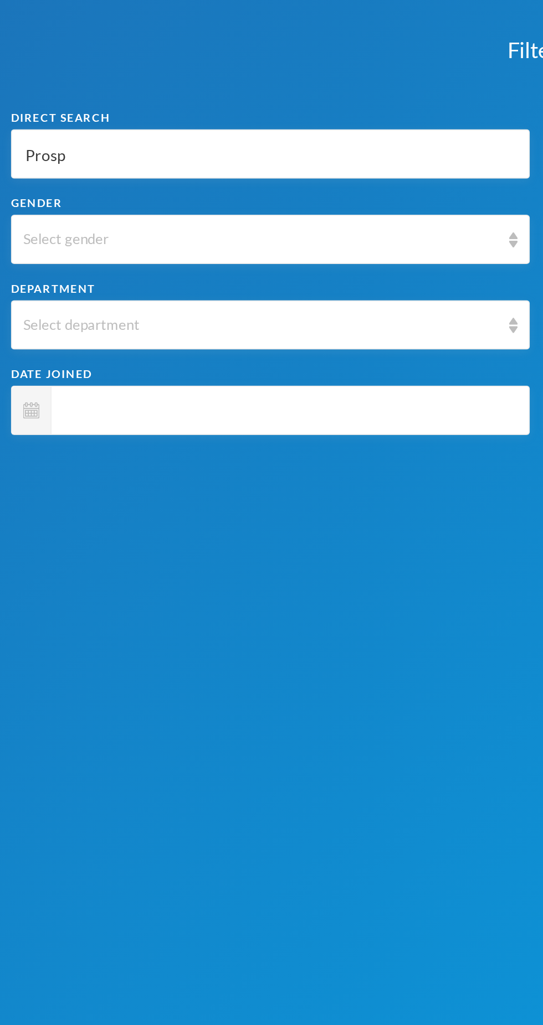
type input "Pros"
type input "Pro"
type input "Pr"
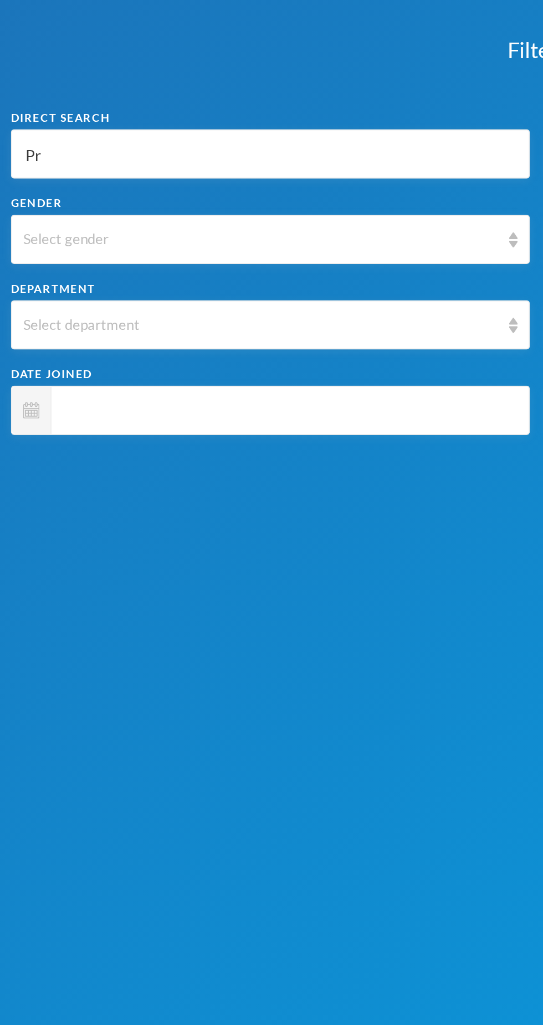
type input "Pr"
type input "P"
type input "S"
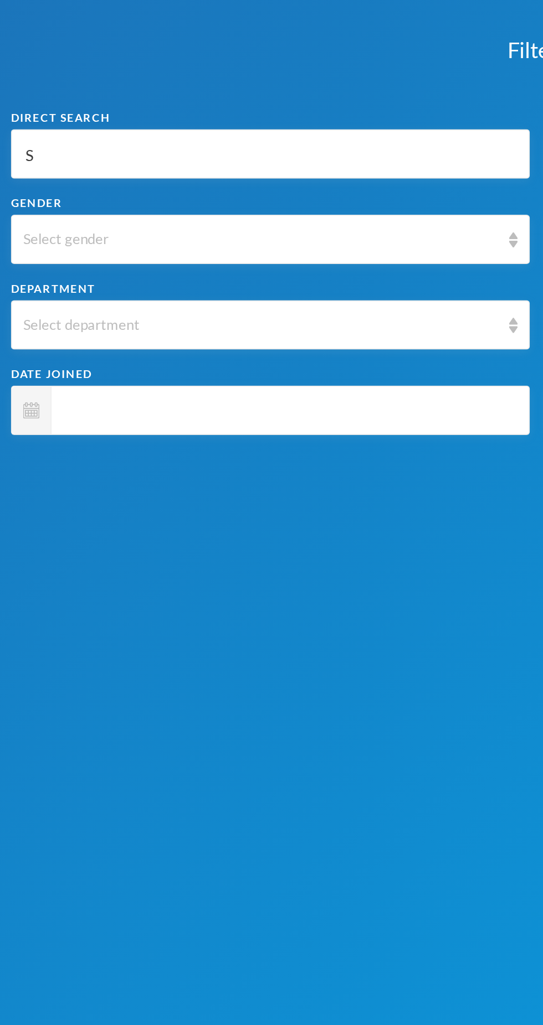
type input "Sa"
type input "[PERSON_NAME]"
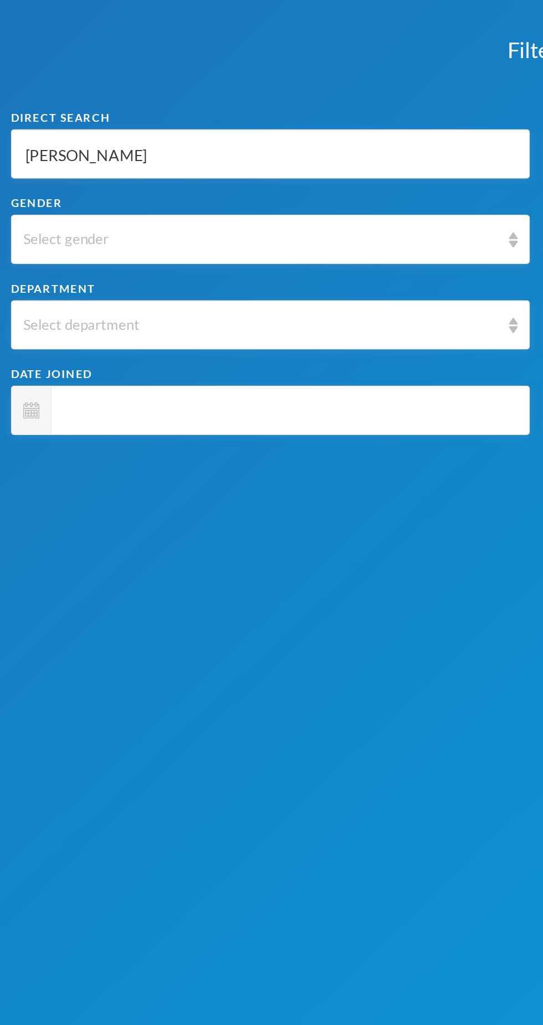
type input "[PERSON_NAME]"
type input "Samso"
type input "[PERSON_NAME]"
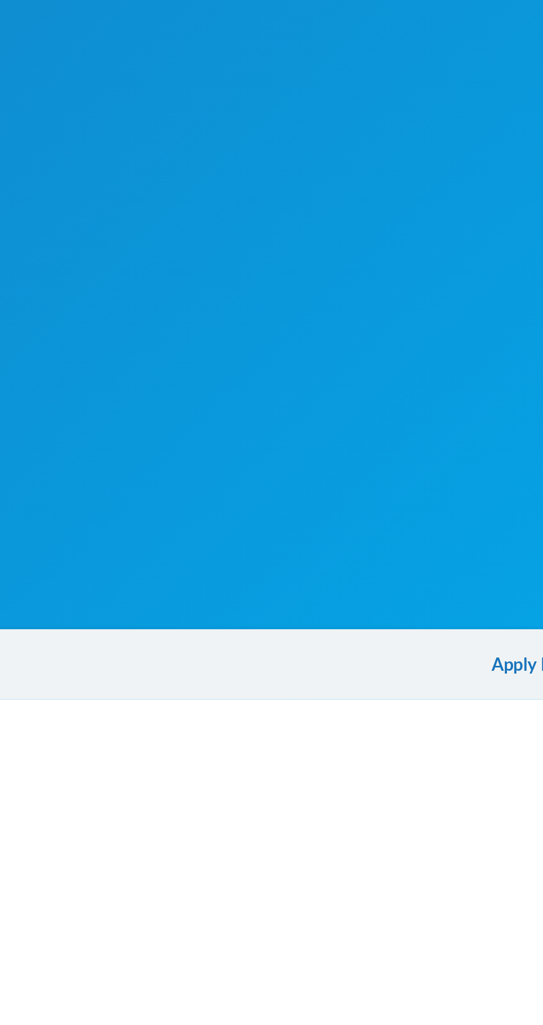
scroll to position [33, 0]
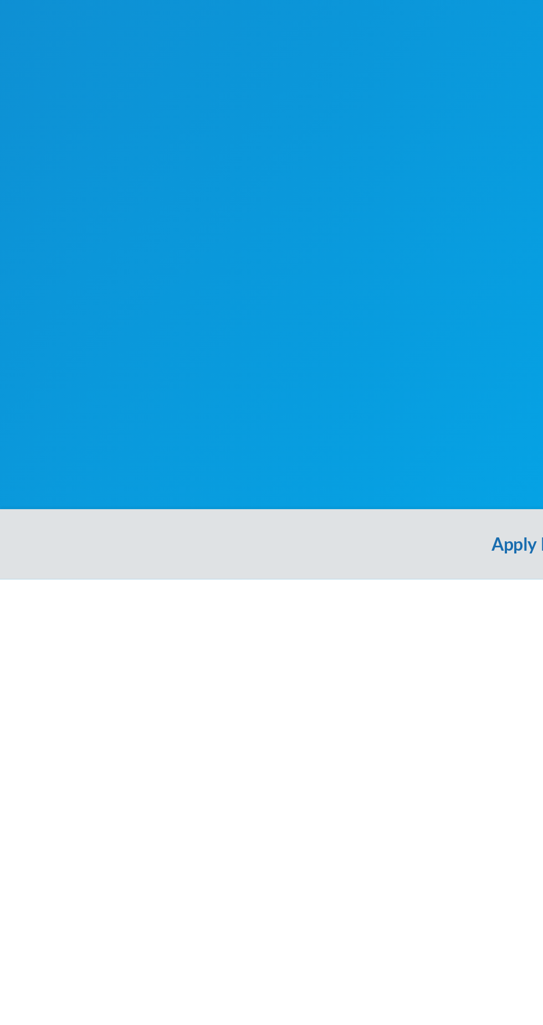
type input "[PERSON_NAME]"
click at [251, 1009] on button "Apply Filter" at bounding box center [271, 1007] width 543 height 35
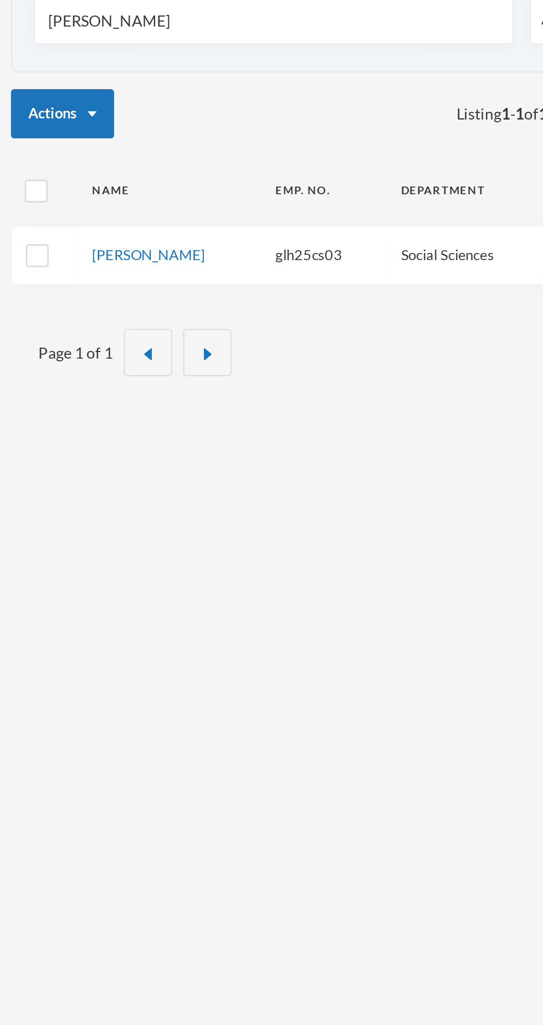
scroll to position [0, 0]
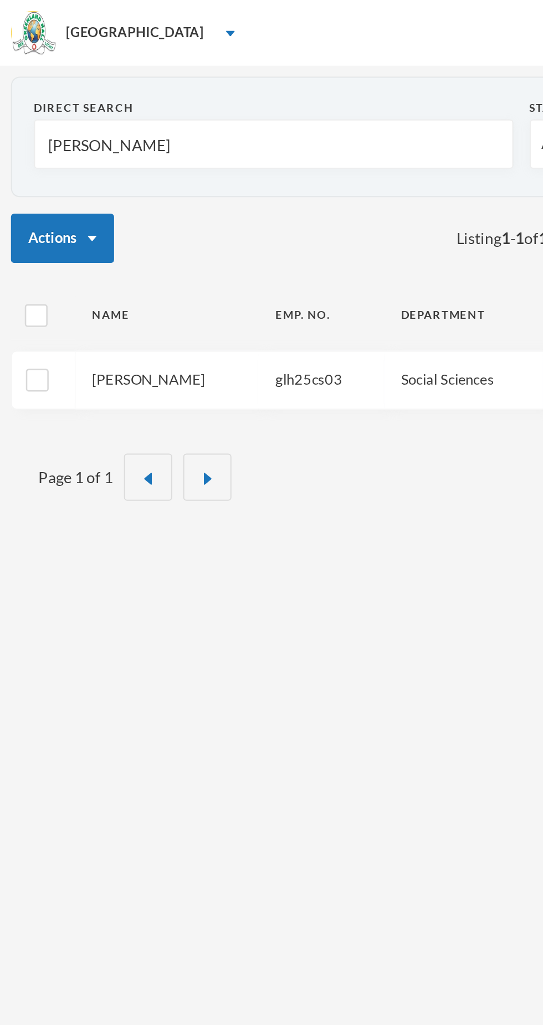
click at [64, 194] on link "[PERSON_NAME]" at bounding box center [75, 191] width 57 height 9
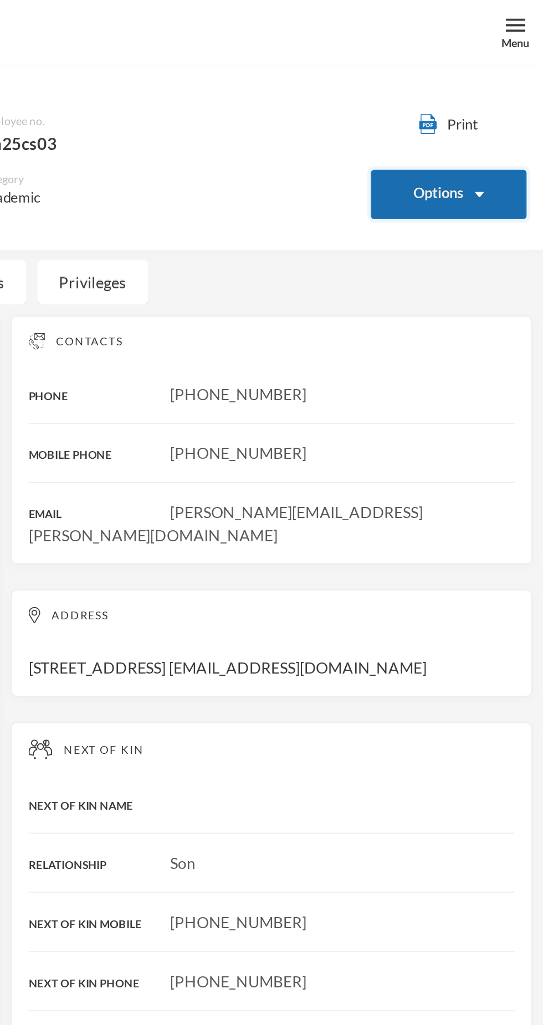
click at [482, 99] on button "Options" at bounding box center [495, 98] width 79 height 25
click at [499, 103] on button "Options" at bounding box center [495, 98] width 79 height 25
click at [515, 93] on button "Options" at bounding box center [495, 98] width 79 height 25
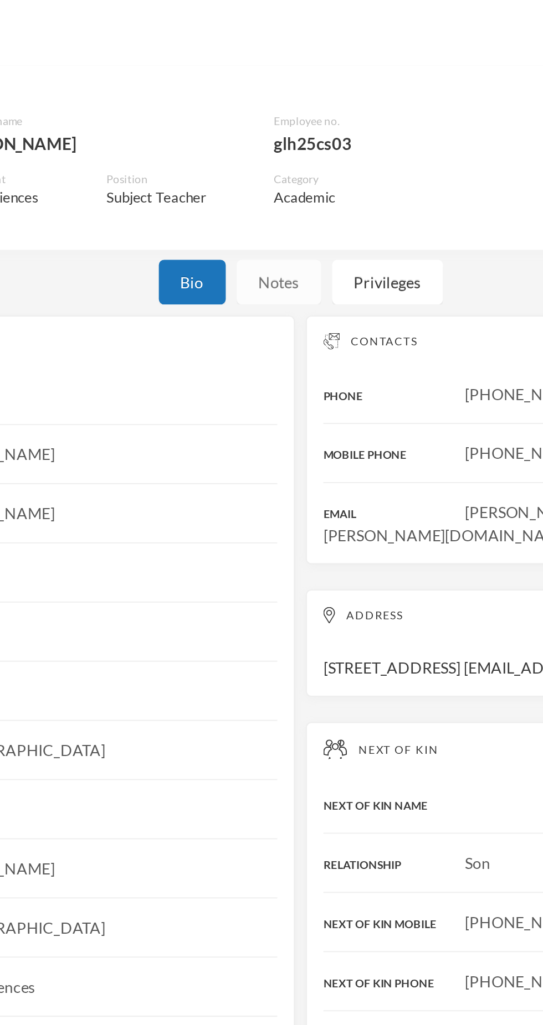
click at [260, 145] on div "Notes" at bounding box center [260, 142] width 43 height 23
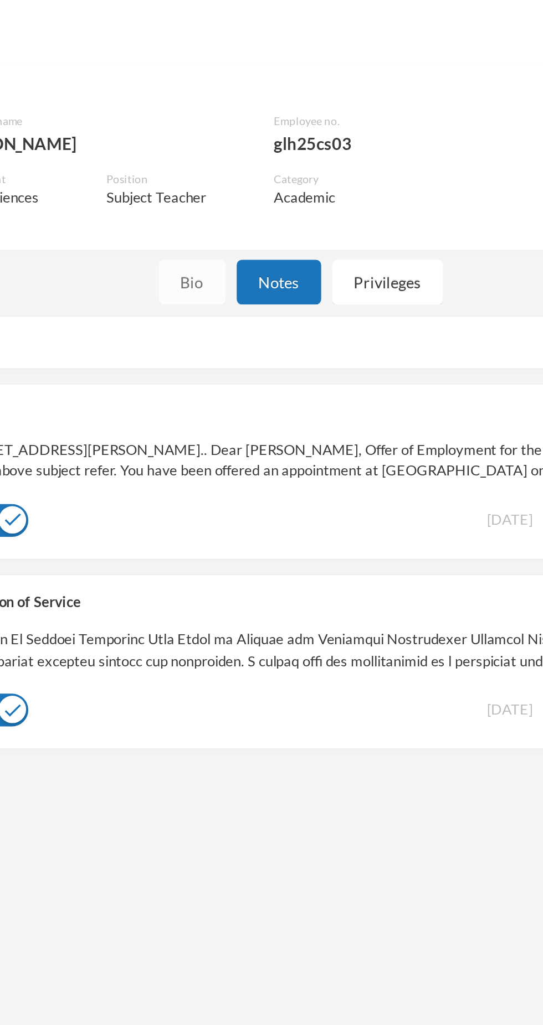
click at [209, 137] on div "Bio" at bounding box center [217, 142] width 34 height 23
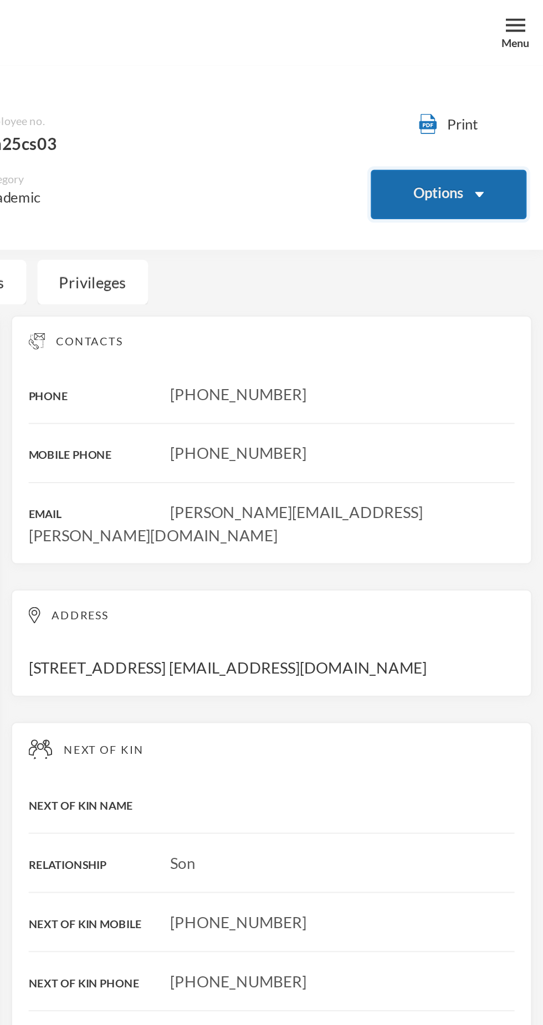
click at [489, 95] on button "Options" at bounding box center [495, 98] width 79 height 25
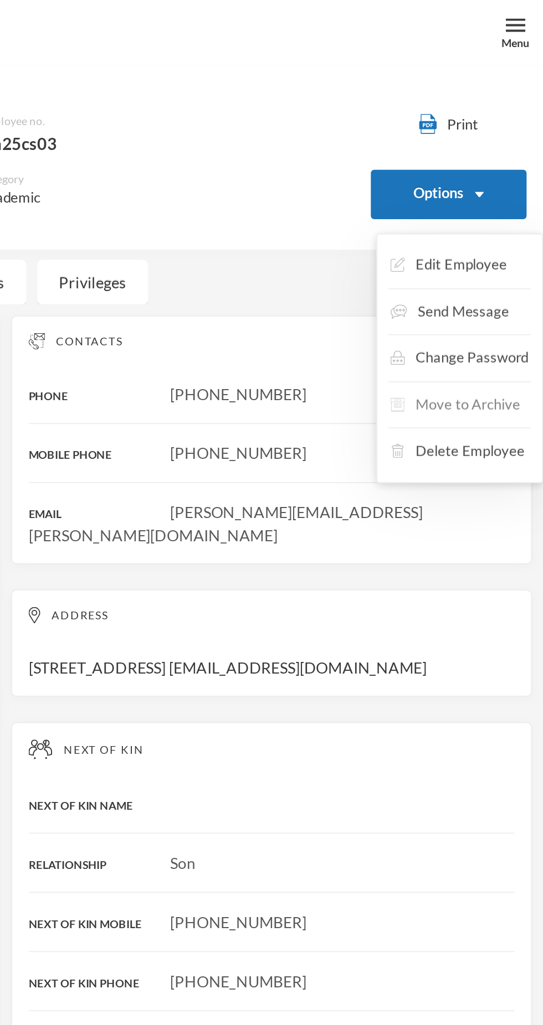
click at [494, 208] on button "Move to Archive" at bounding box center [499, 205] width 68 height 20
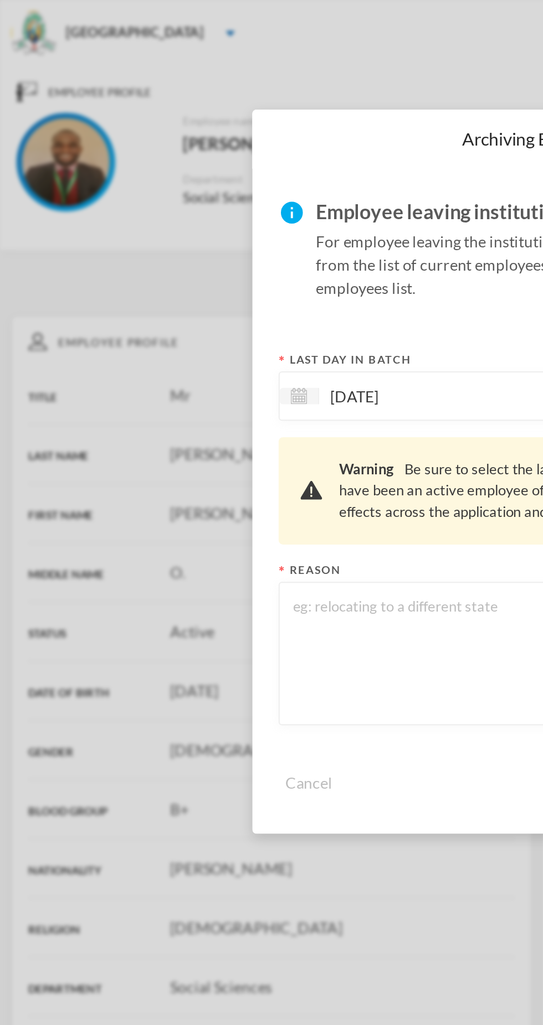
click at [192, 328] on textarea at bounding box center [271, 330] width 249 height 60
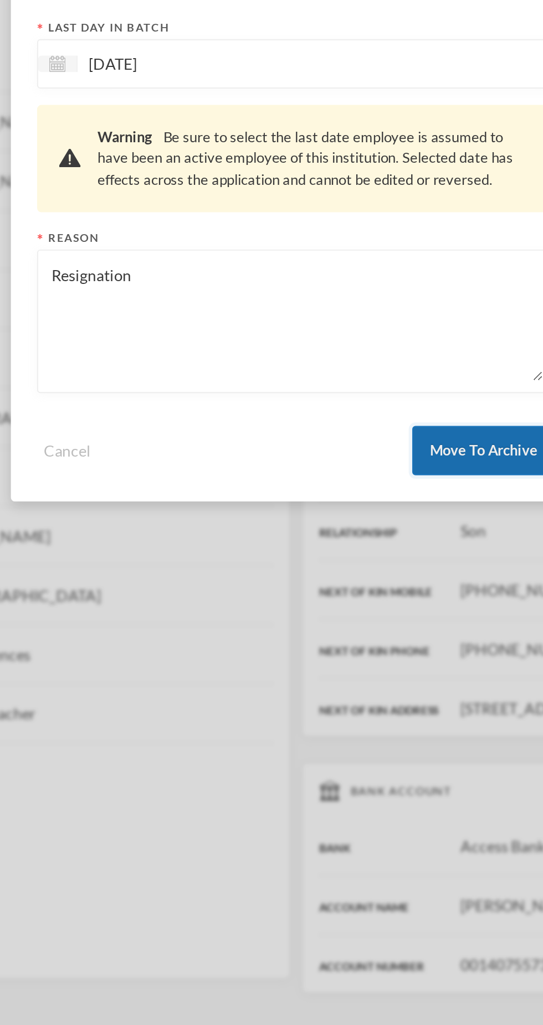
type textarea "Resignation"
click at [374, 404] on button "Move To Archive" at bounding box center [366, 395] width 72 height 25
